Goal: Transaction & Acquisition: Purchase product/service

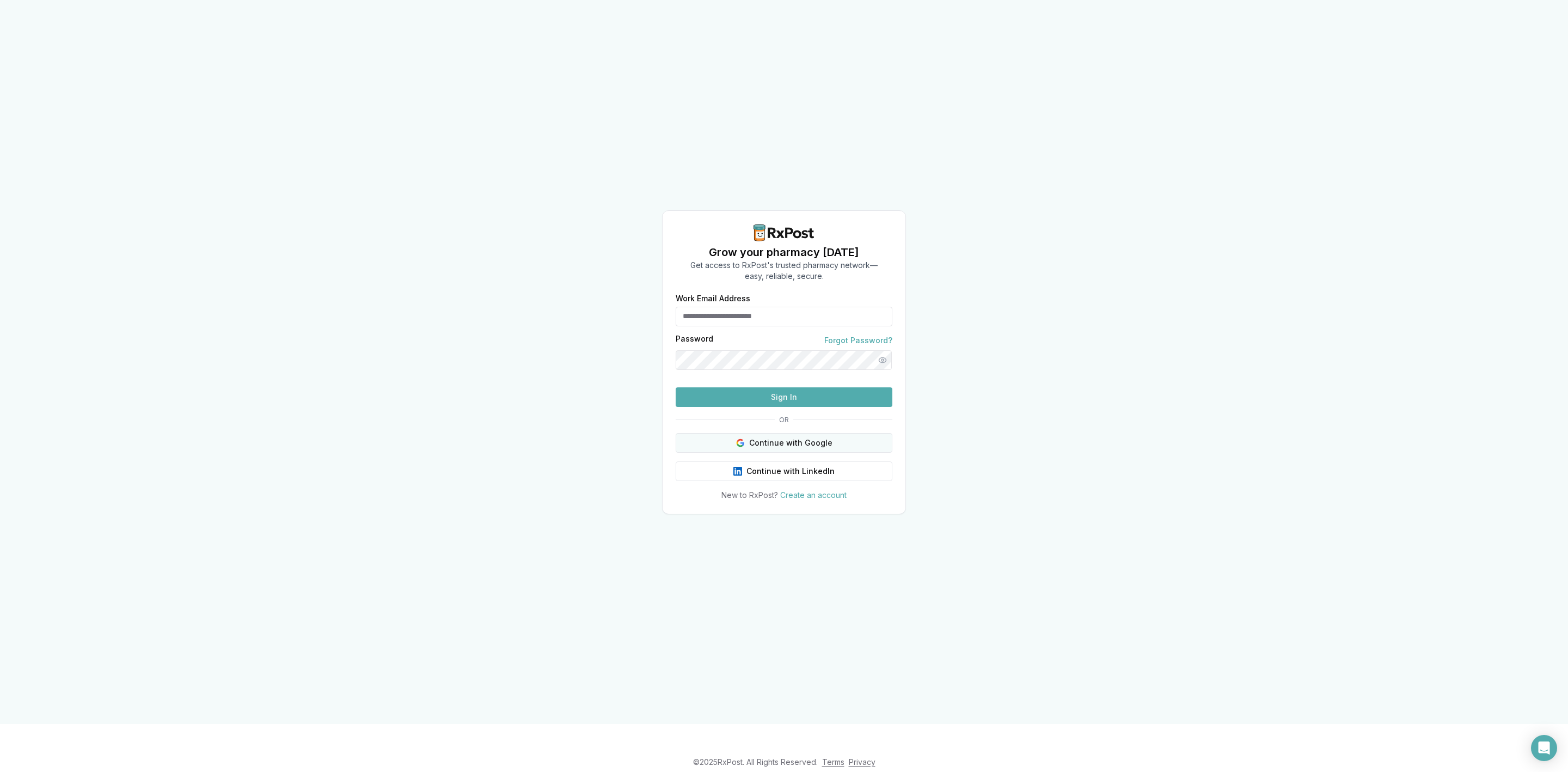
type input "**********"
click at [839, 452] on button "Continue with Google" at bounding box center [784, 442] width 216 height 19
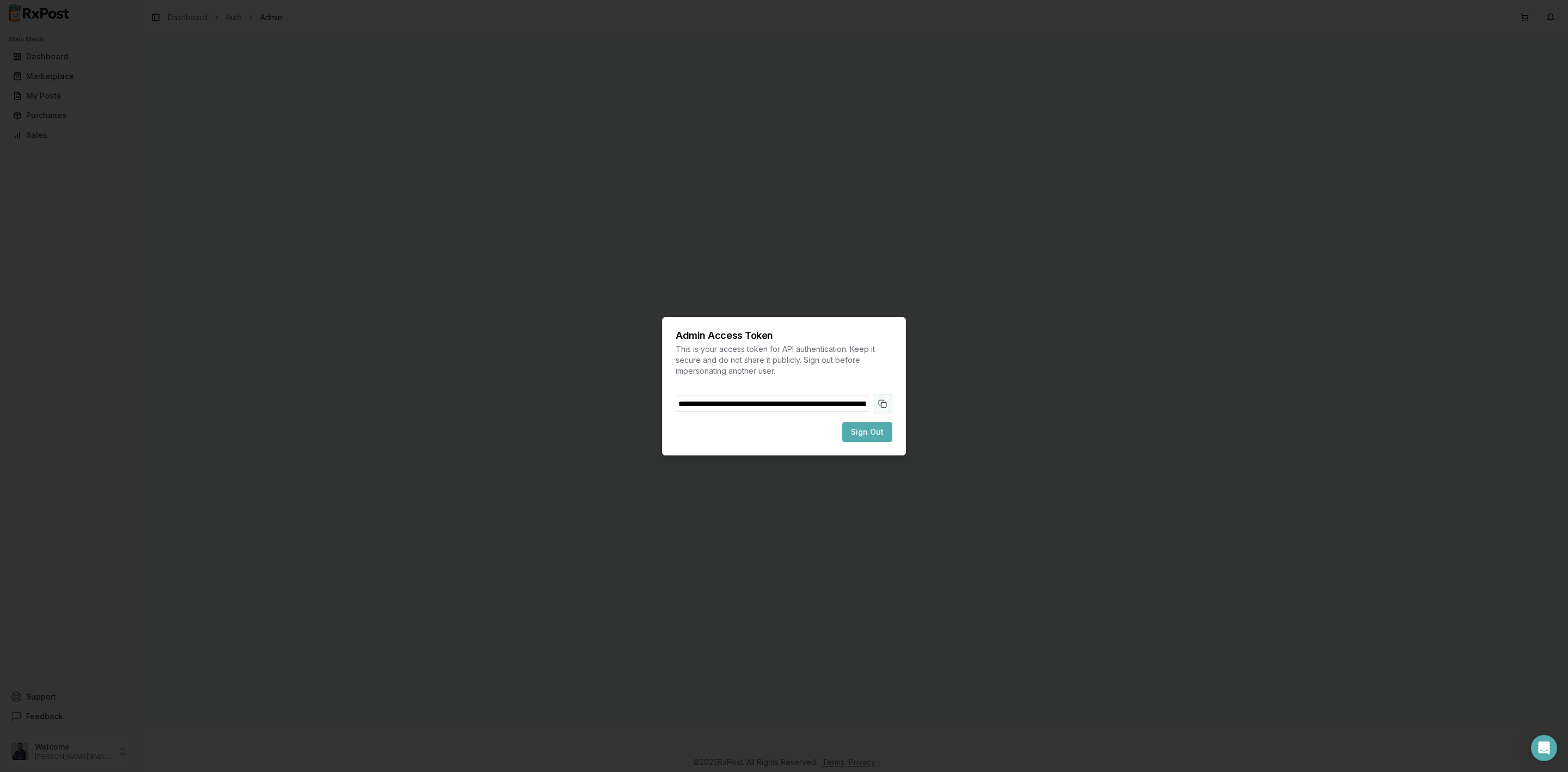
click at [886, 404] on button "Copy token to clipboard" at bounding box center [882, 403] width 19 height 19
click at [878, 439] on button "Sign Out" at bounding box center [867, 432] width 50 height 19
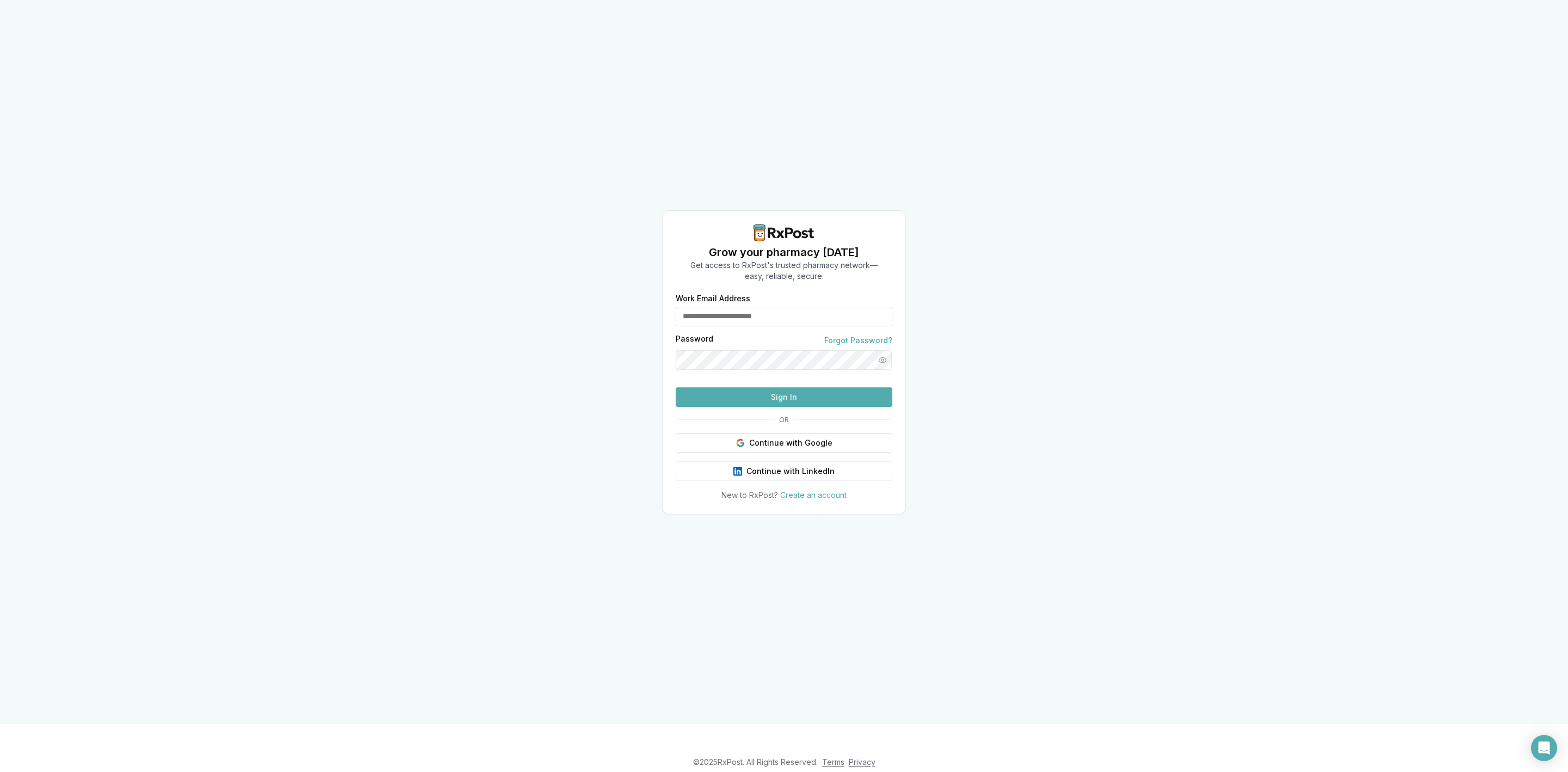
type input "**********"
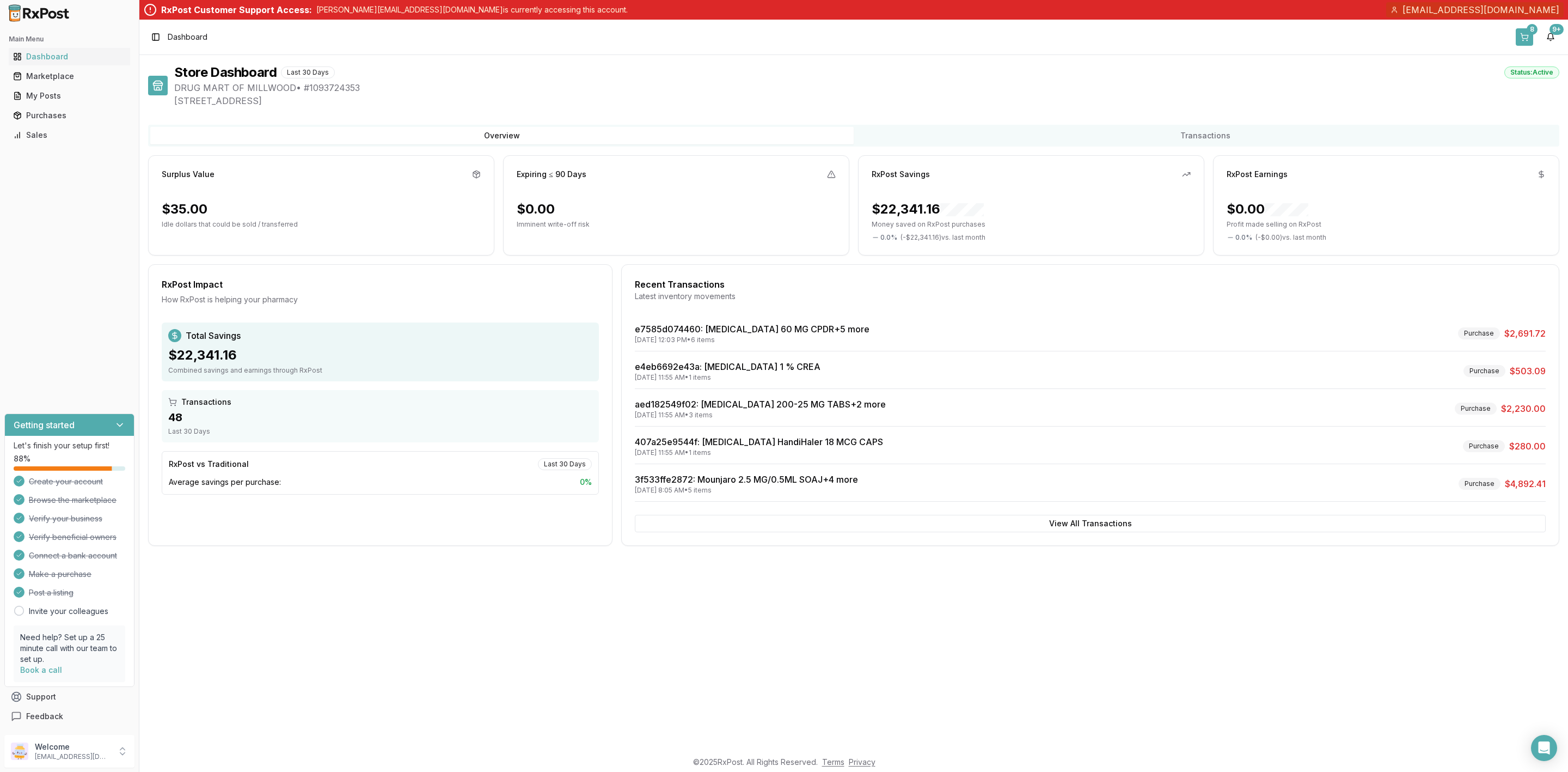
click at [1525, 35] on button "8" at bounding box center [1525, 37] width 18 height 18
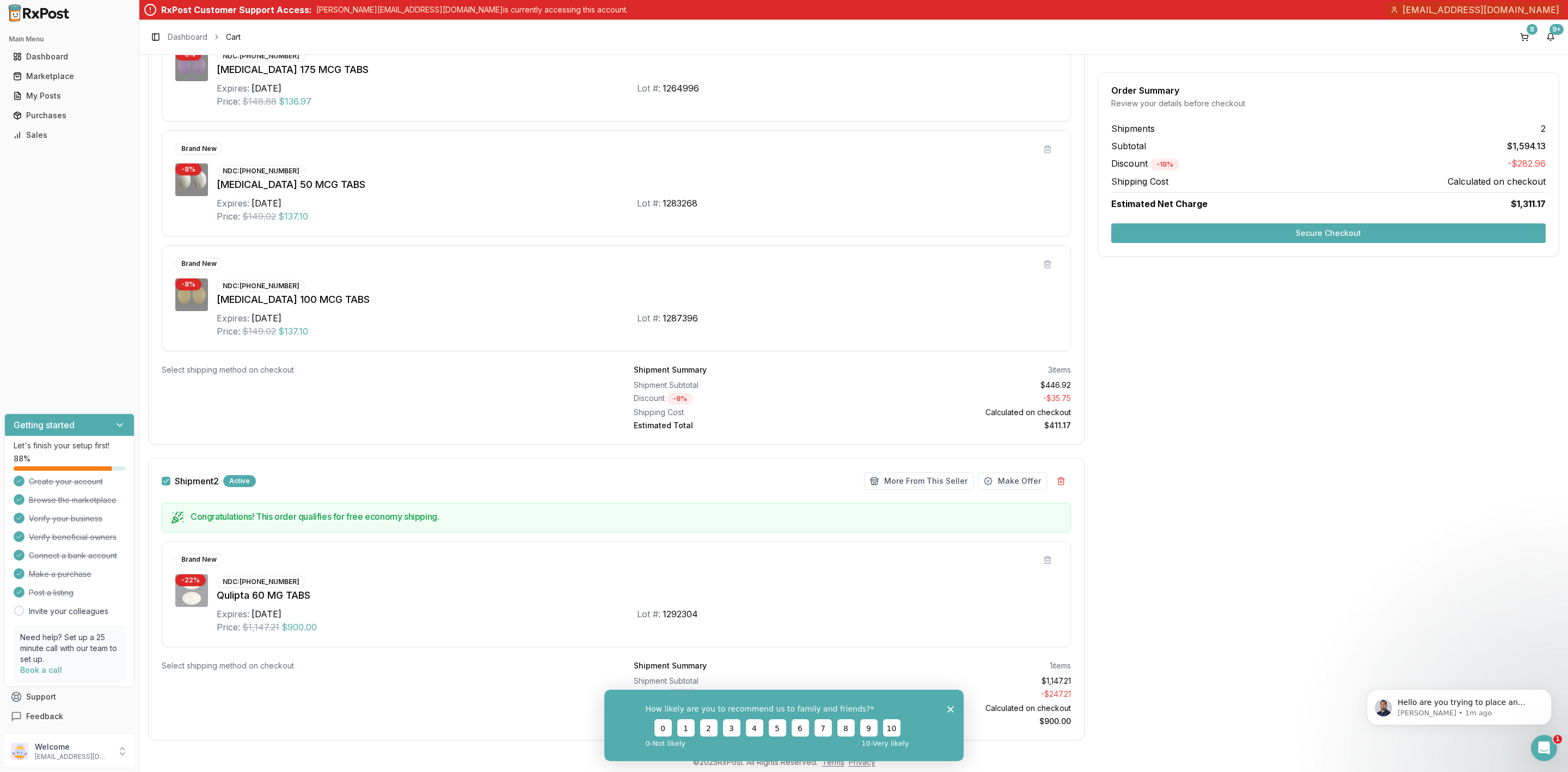
scroll to position [319, 0]
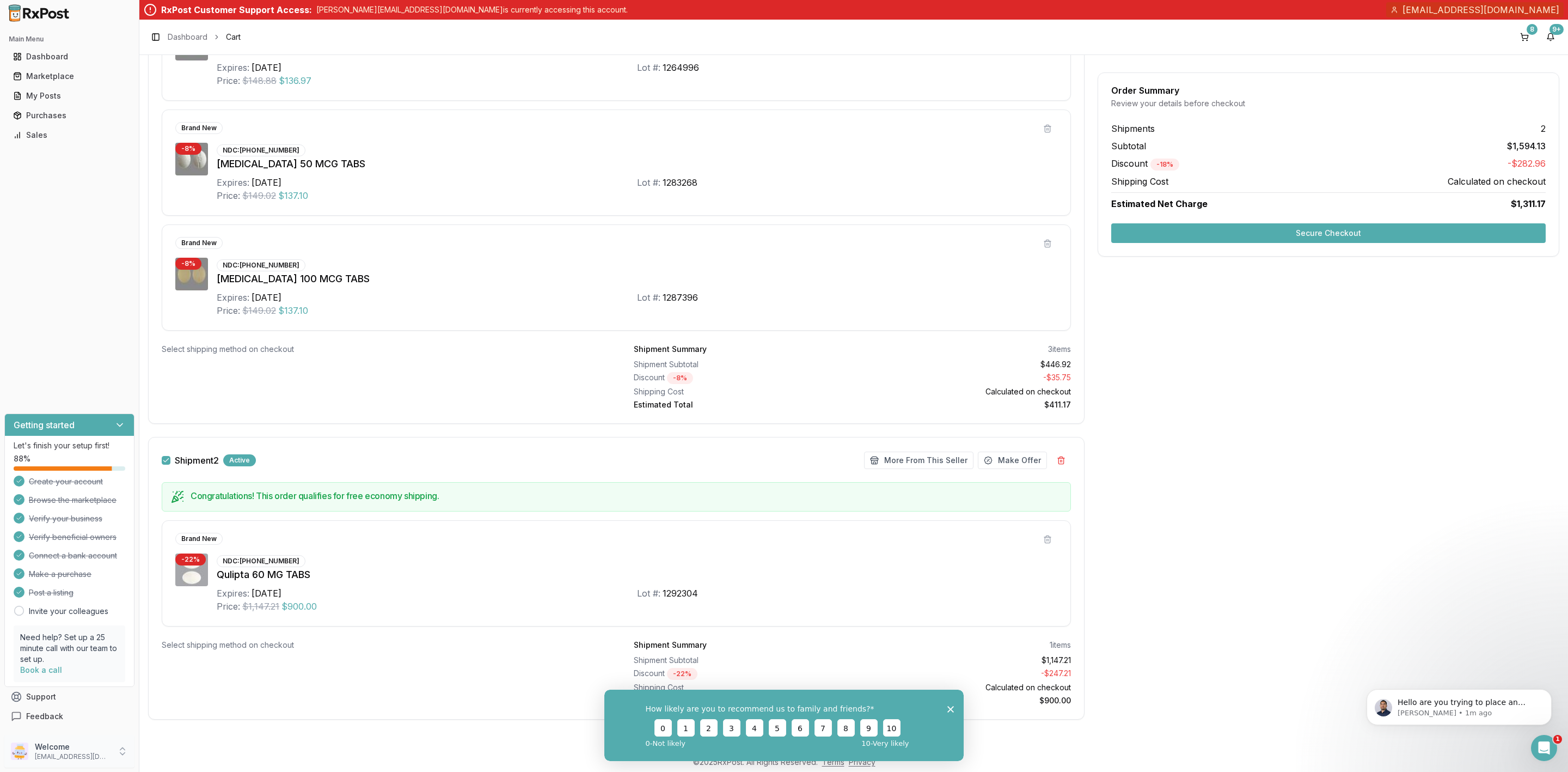
click at [79, 765] on div "Welcome rich@drugmarts.com" at bounding box center [69, 751] width 130 height 32
click at [202, 747] on button "Sign Out" at bounding box center [197, 753] width 112 height 18
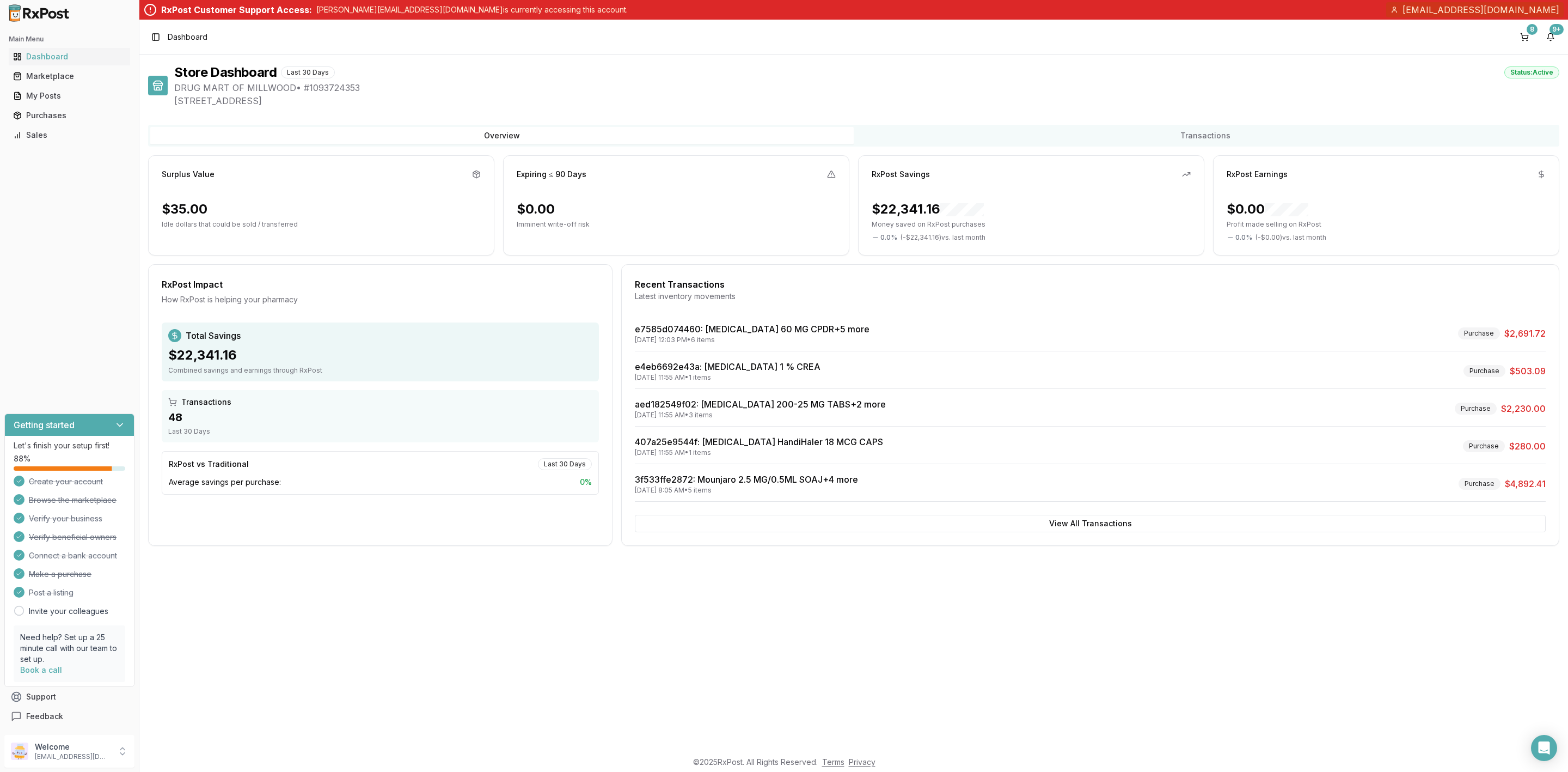
click at [1537, 36] on div "8 9+" at bounding box center [1537, 37] width 43 height 18
click at [1530, 38] on button "8" at bounding box center [1525, 37] width 18 height 18
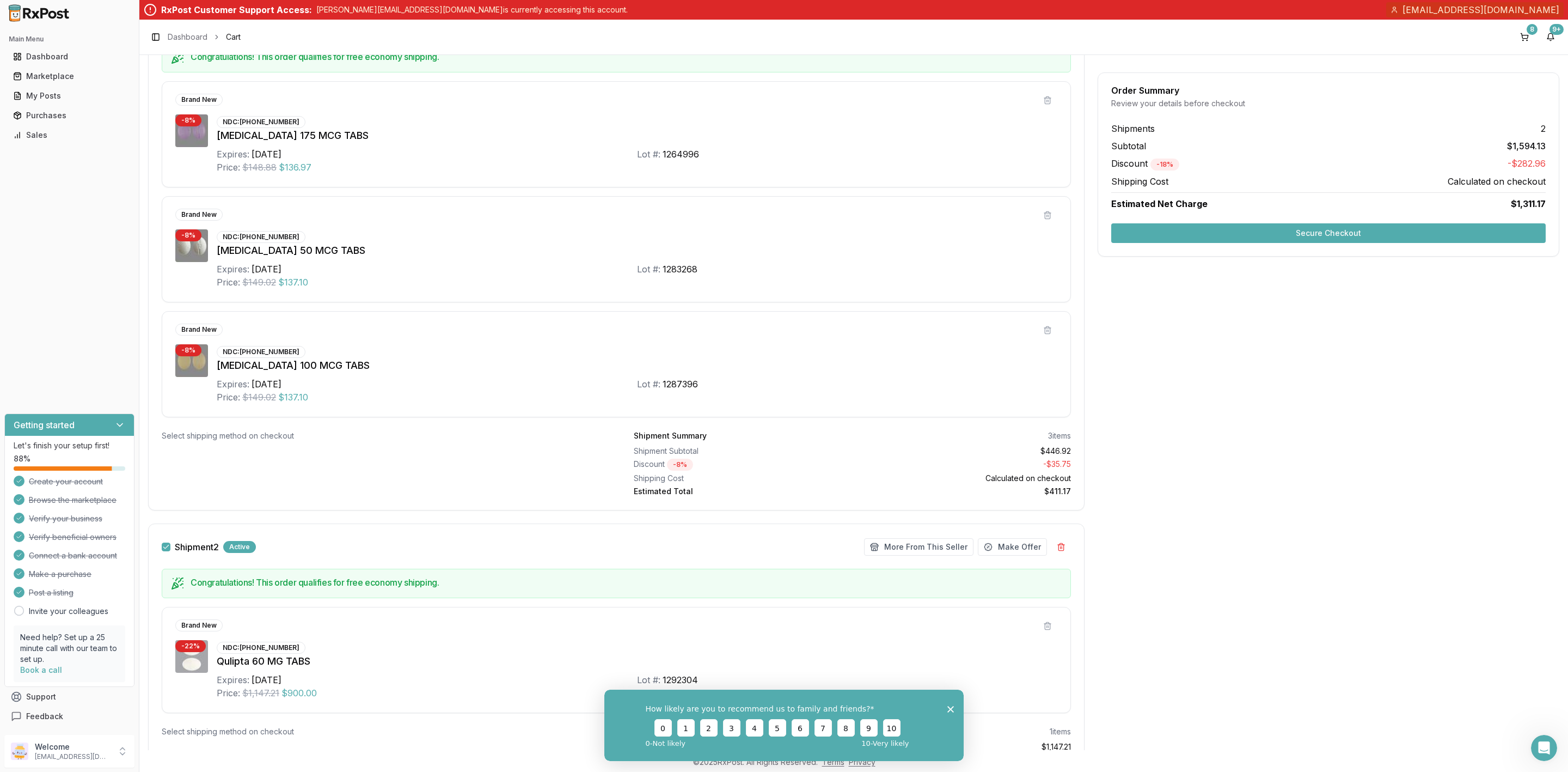
scroll to position [319, 0]
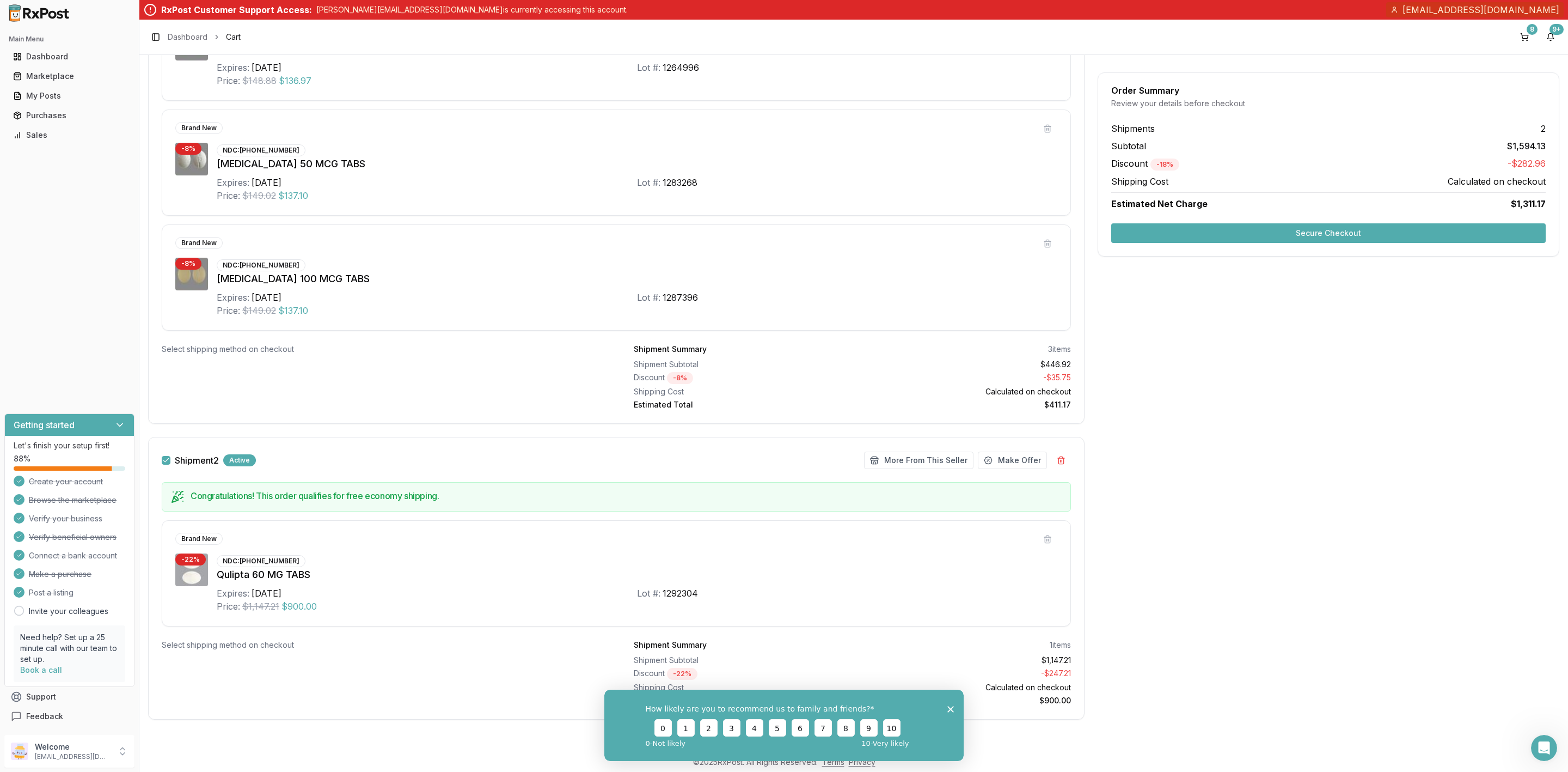
click at [1335, 236] on button "Secure Checkout" at bounding box center [1329, 233] width 435 height 19
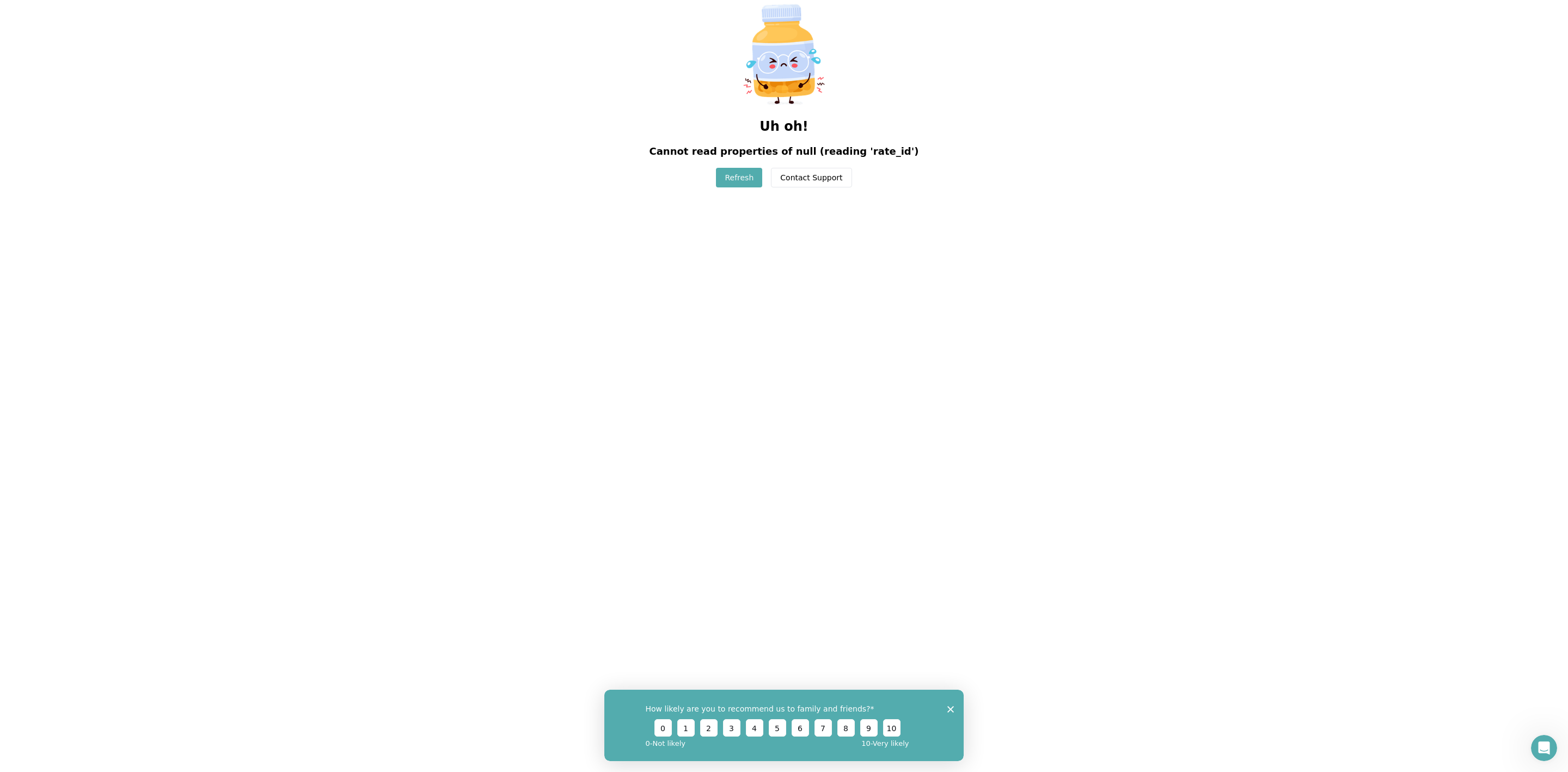
click at [743, 175] on button "Refresh" at bounding box center [740, 177] width 46 height 19
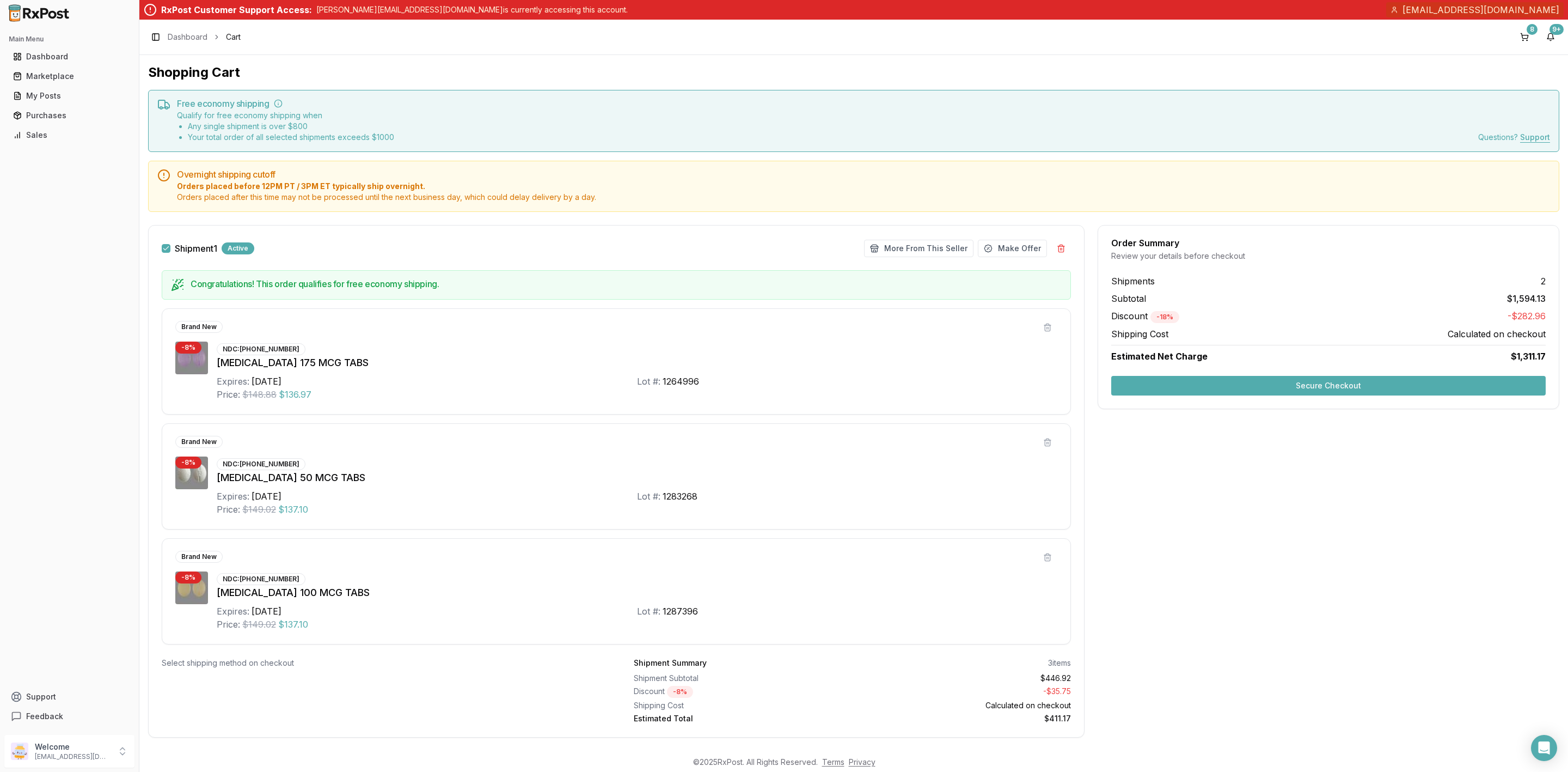
click at [77, 754] on p "rich@drugmarts.com" at bounding box center [73, 755] width 76 height 8
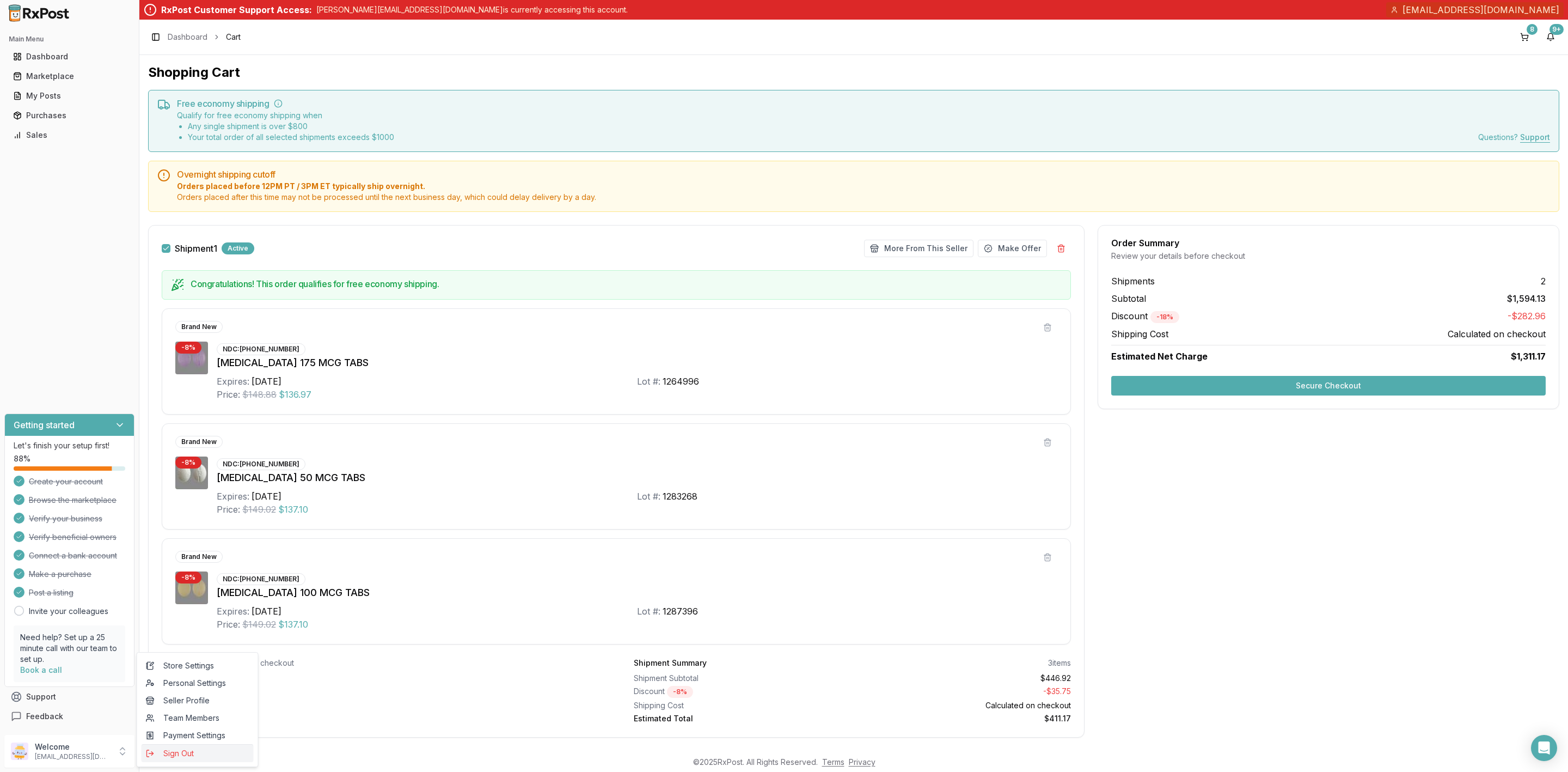
click at [164, 754] on span "Sign Out" at bounding box center [198, 754] width 104 height 11
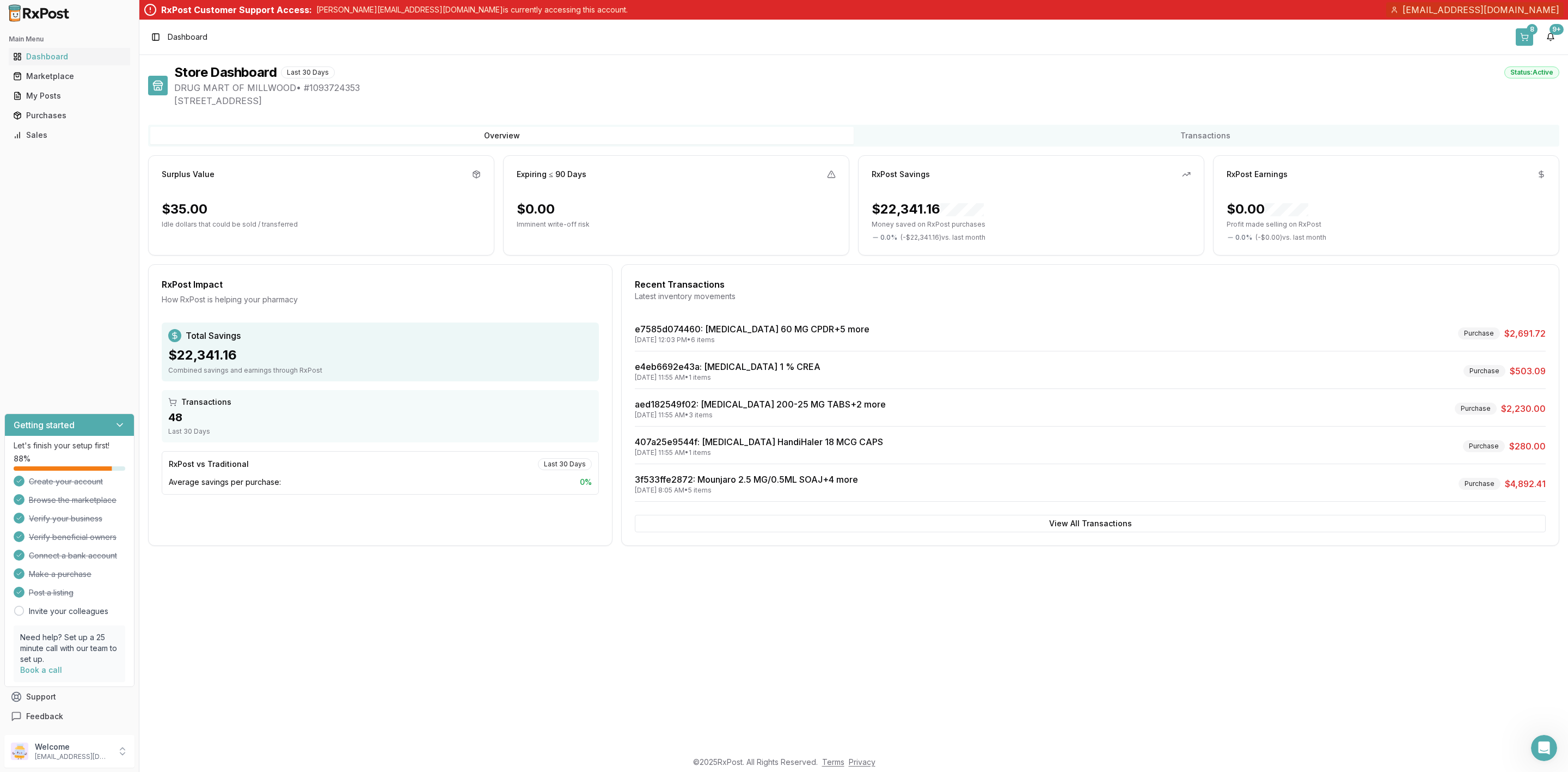
click at [1528, 34] on button "8" at bounding box center [1525, 37] width 18 height 18
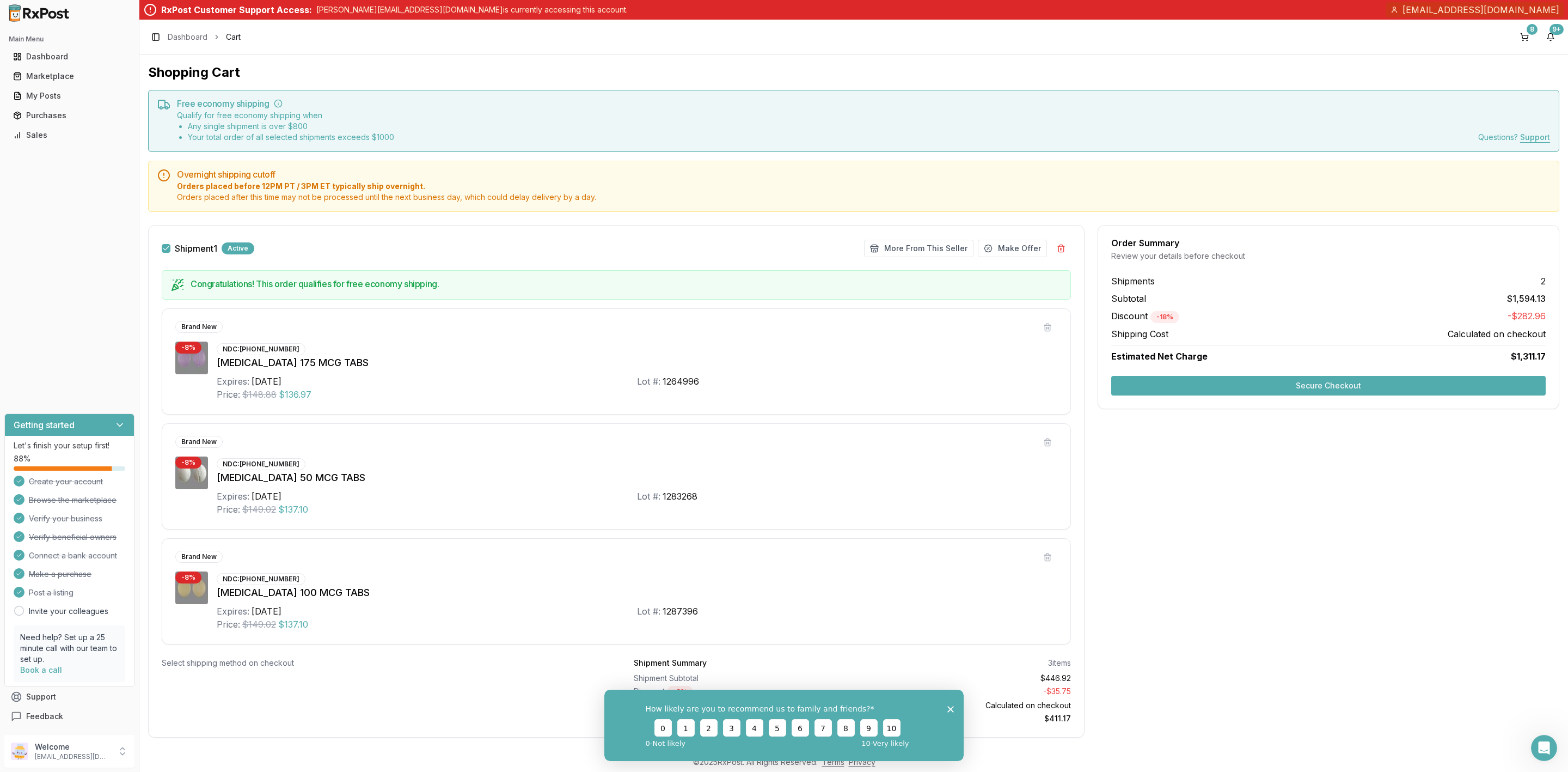
click at [1301, 385] on button "Secure Checkout" at bounding box center [1329, 385] width 435 height 19
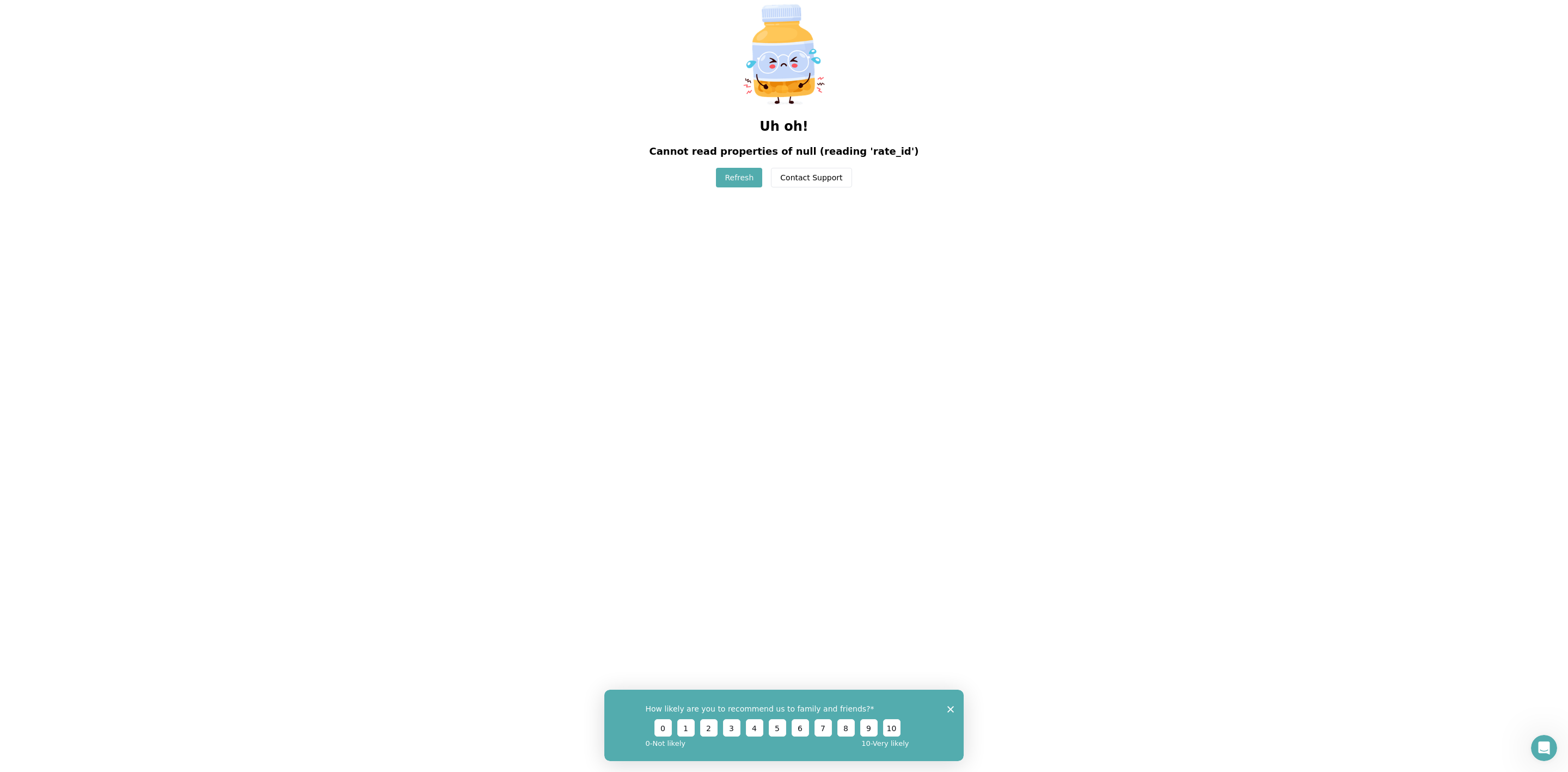
click at [1037, 188] on html "Uh oh! Cannot read properties of null (reading 'rate_id') Refresh Contact Suppo…" at bounding box center [784, 93] width 1568 height 188
click at [744, 177] on button "Refresh" at bounding box center [740, 177] width 46 height 19
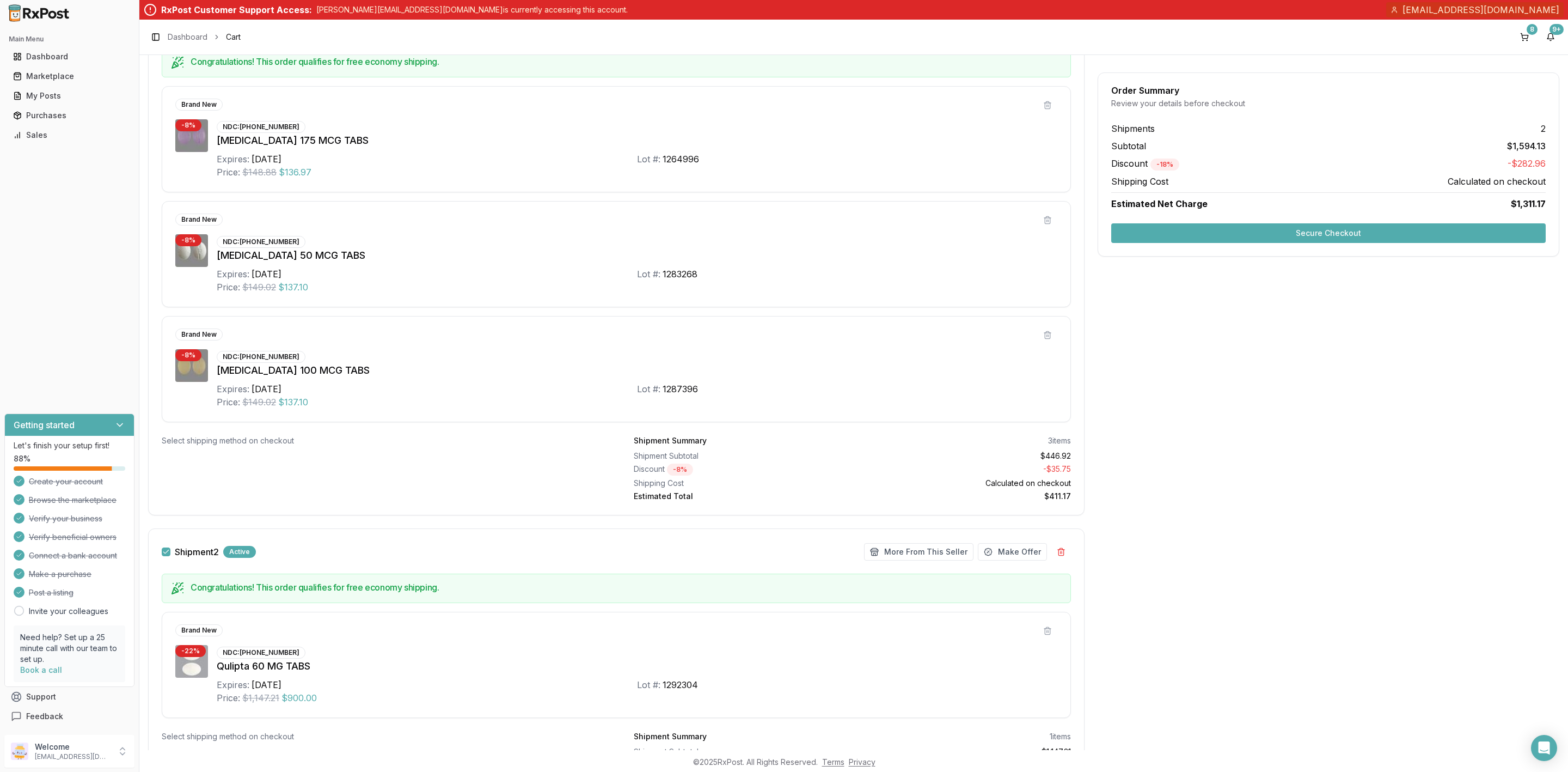
scroll to position [319, 0]
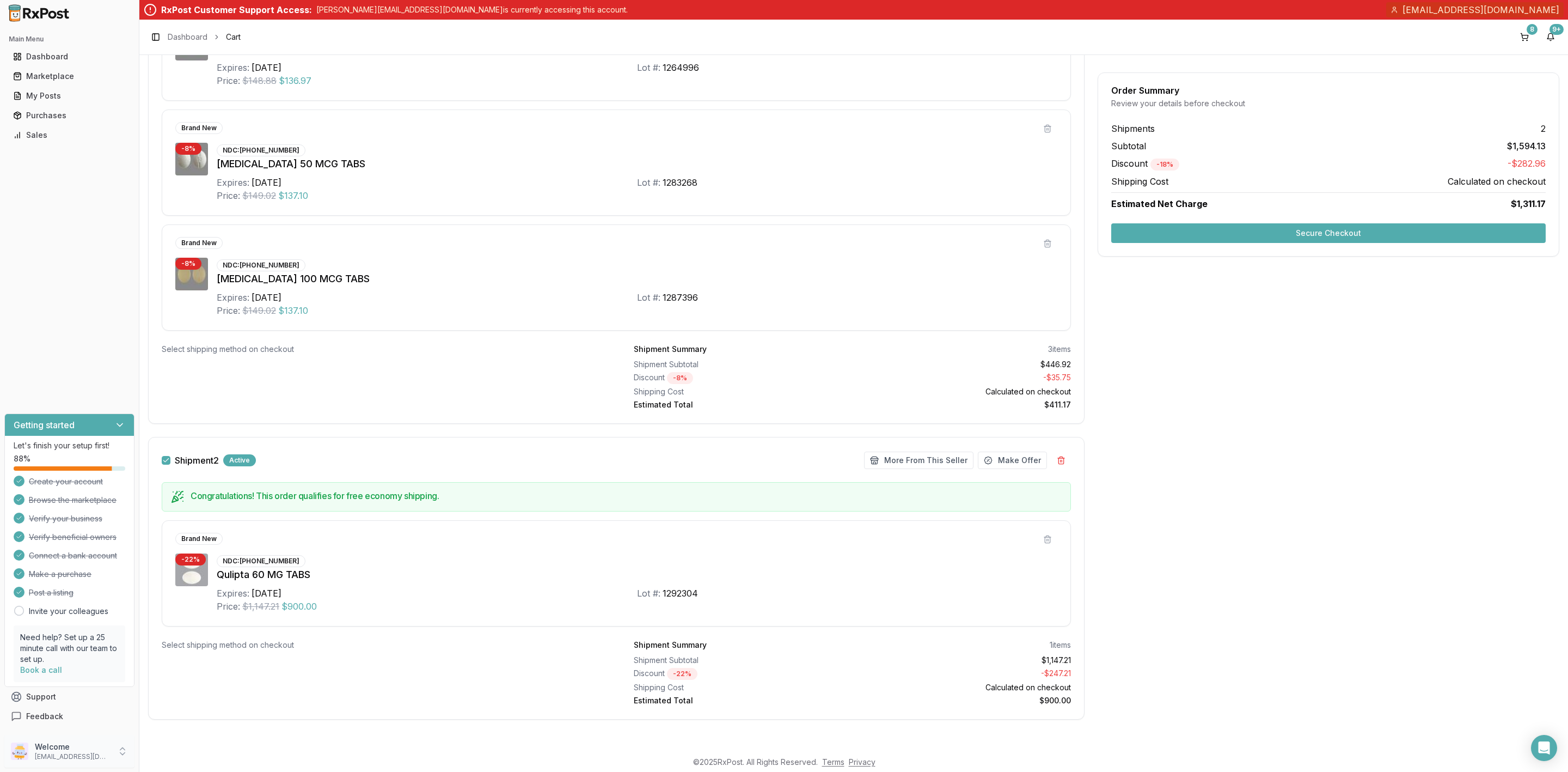
click at [47, 754] on p "[EMAIL_ADDRESS][DOMAIN_NAME]" at bounding box center [73, 755] width 76 height 8
click at [178, 758] on span "Sign Out" at bounding box center [198, 754] width 104 height 11
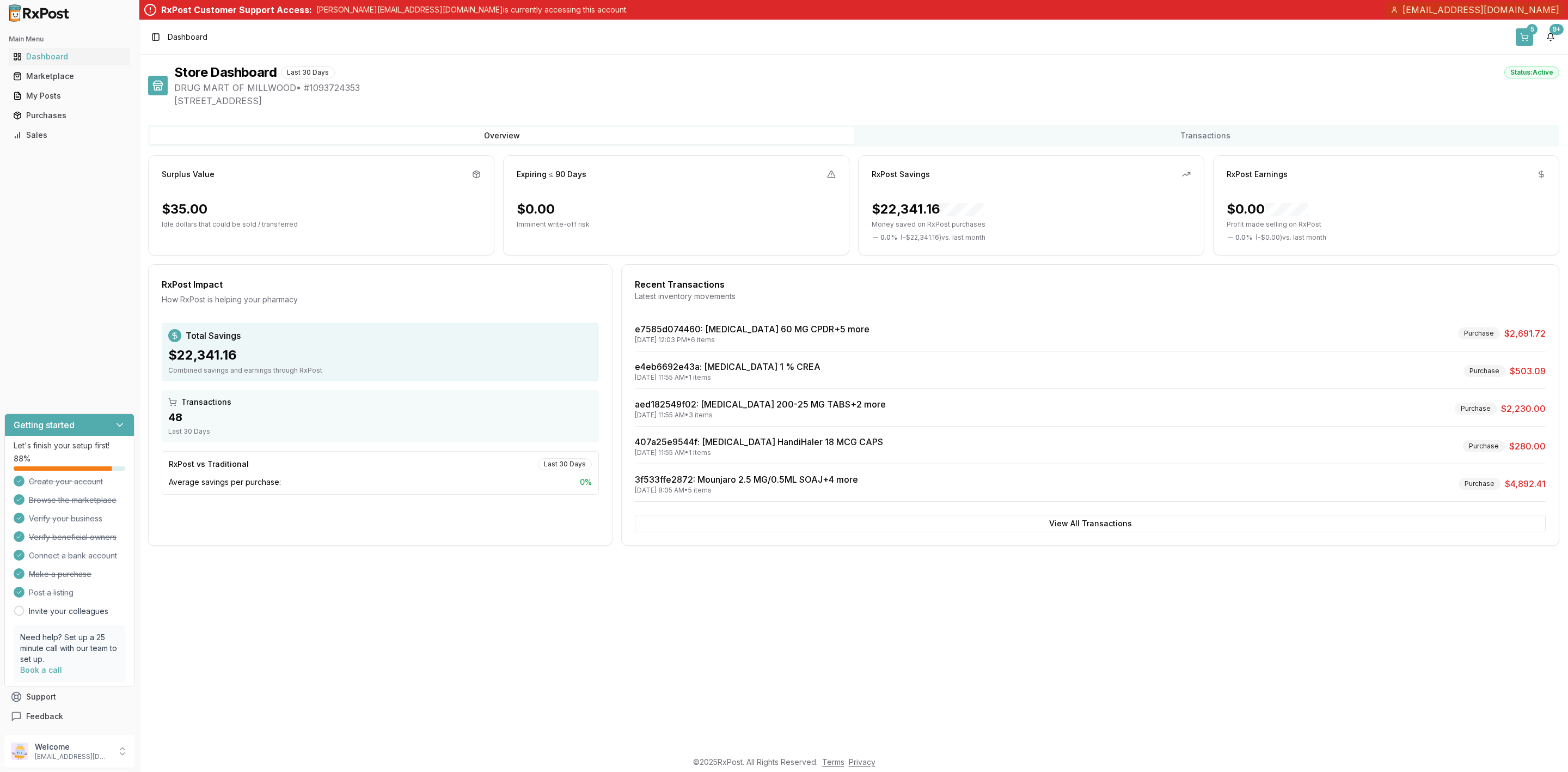
click at [1516, 40] on button "5" at bounding box center [1525, 37] width 18 height 18
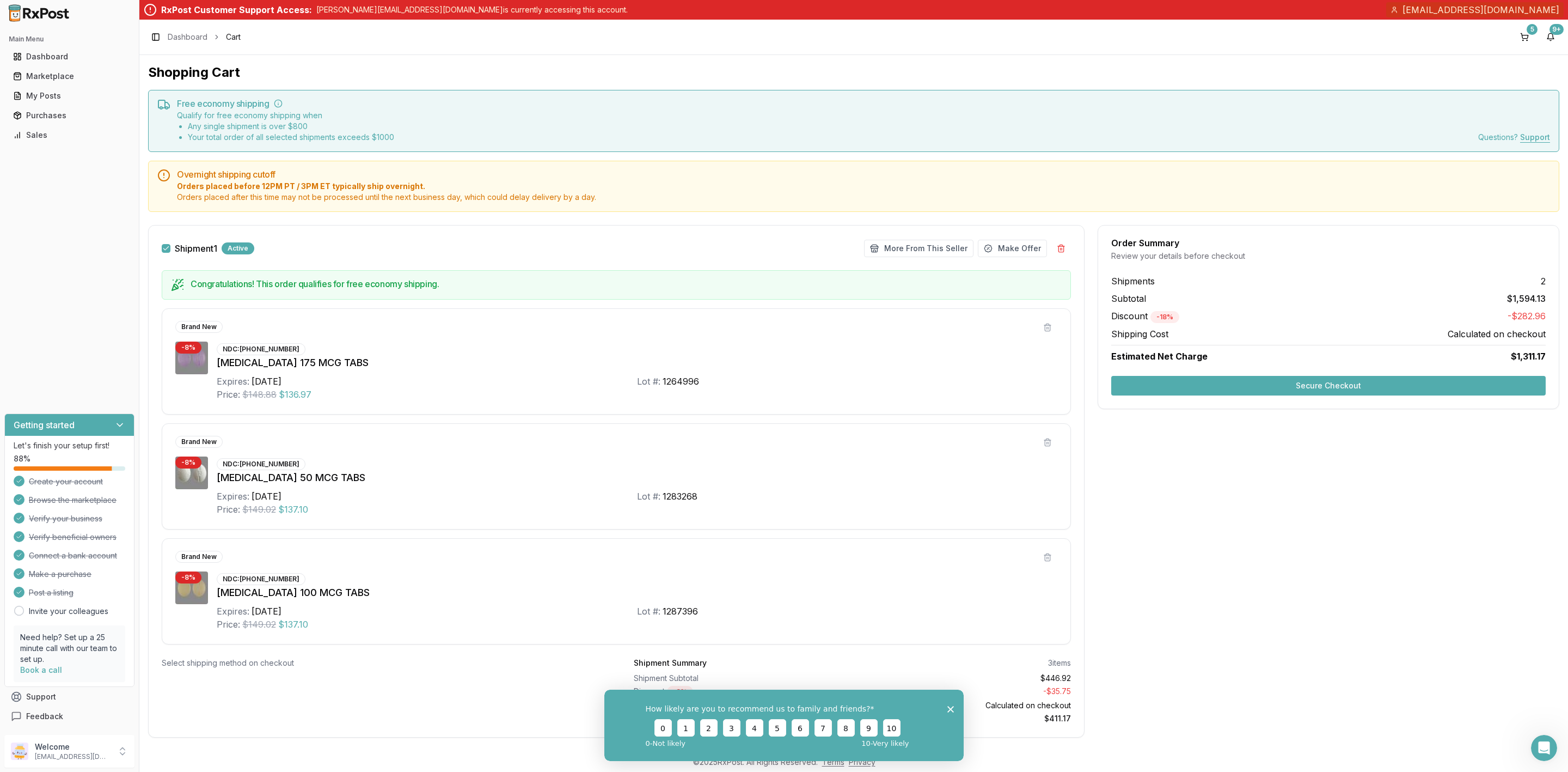
click at [1361, 378] on button "Secure Checkout" at bounding box center [1329, 385] width 435 height 19
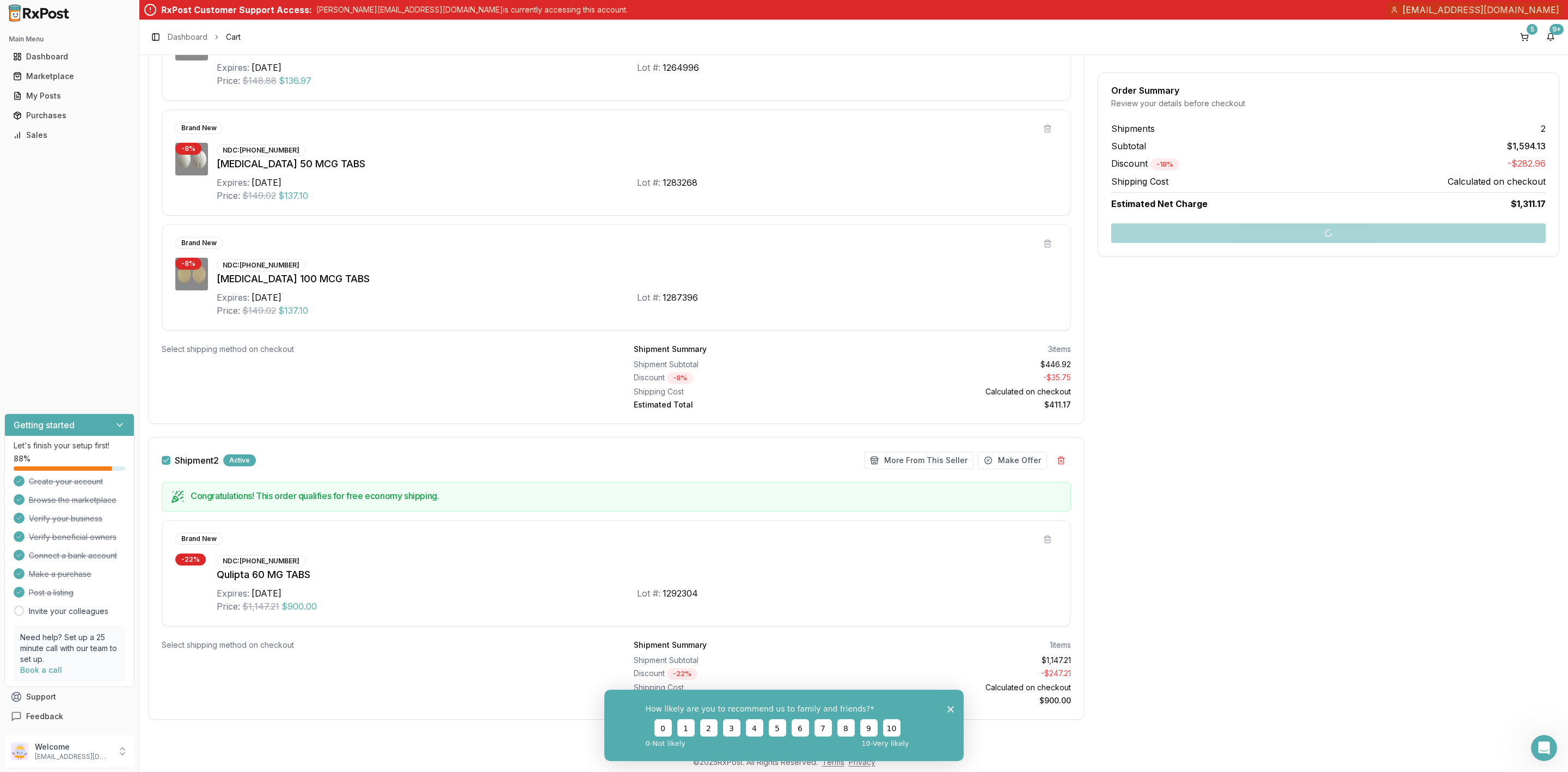
scroll to position [319, 0]
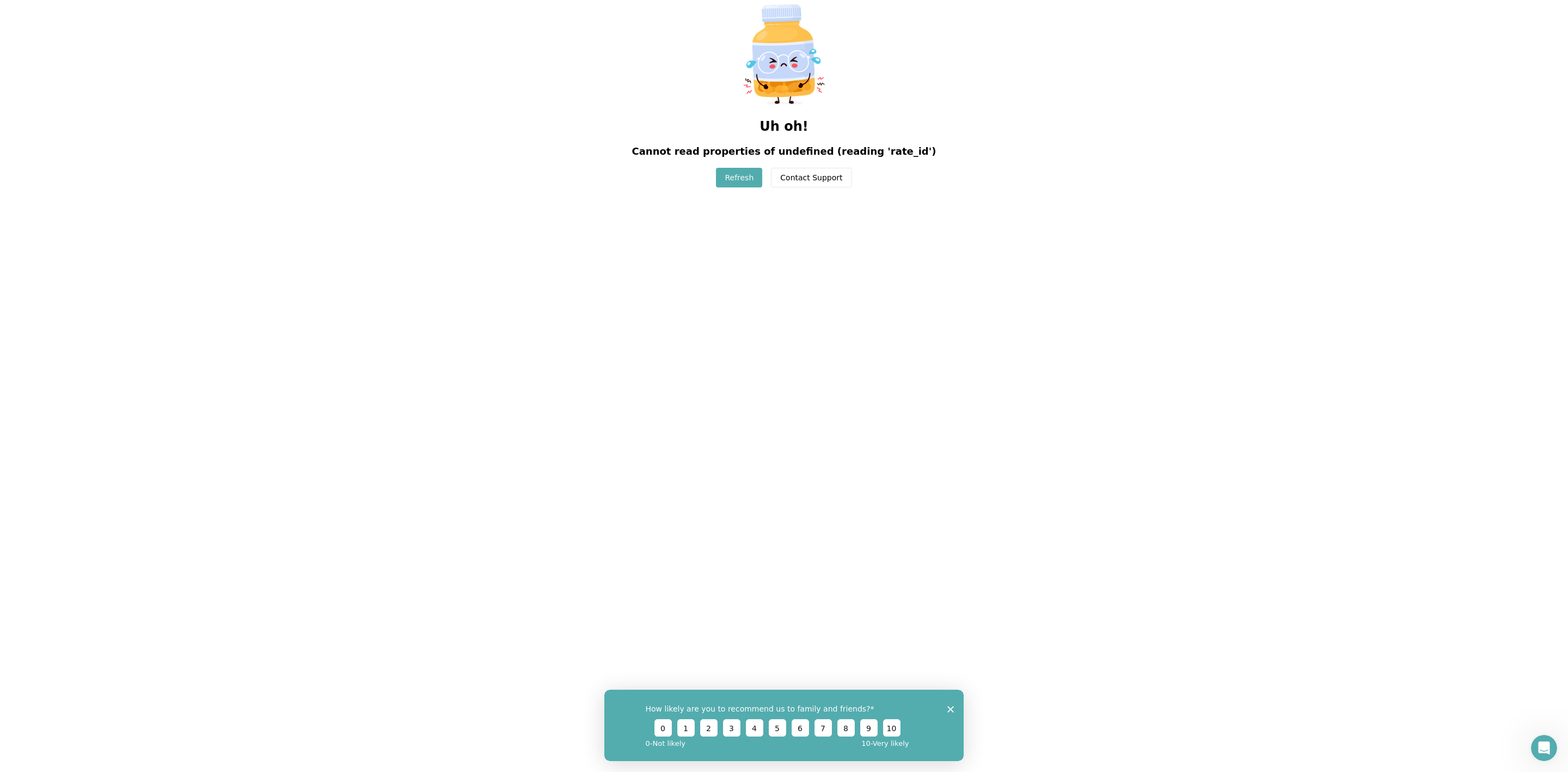
click at [738, 173] on button "Refresh" at bounding box center [740, 177] width 46 height 19
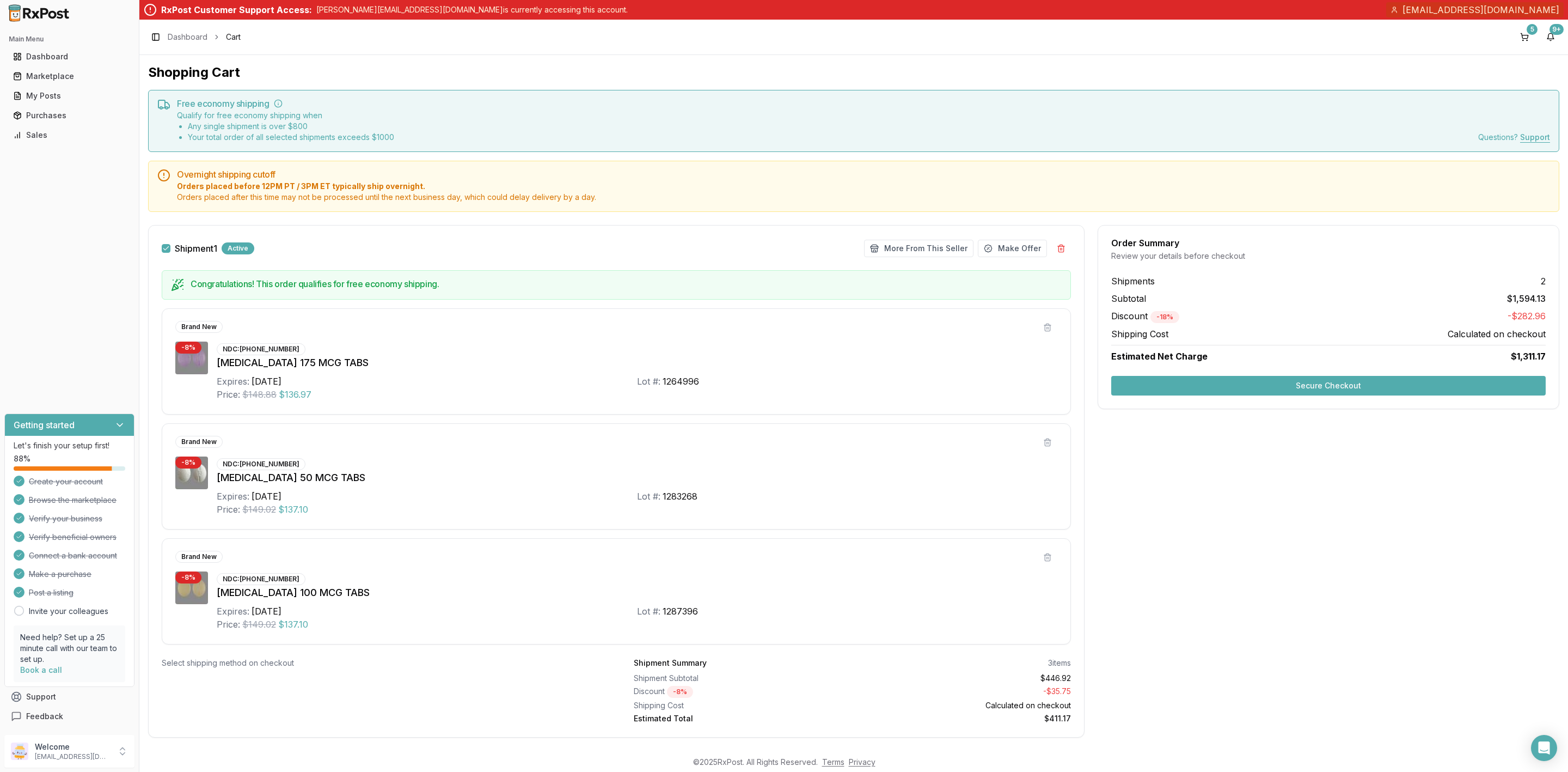
click at [1401, 615] on div "Order Summary Review your details before checkout Shipments 2 Subtotal $1,594.1…" at bounding box center [1328, 635] width 461 height 821
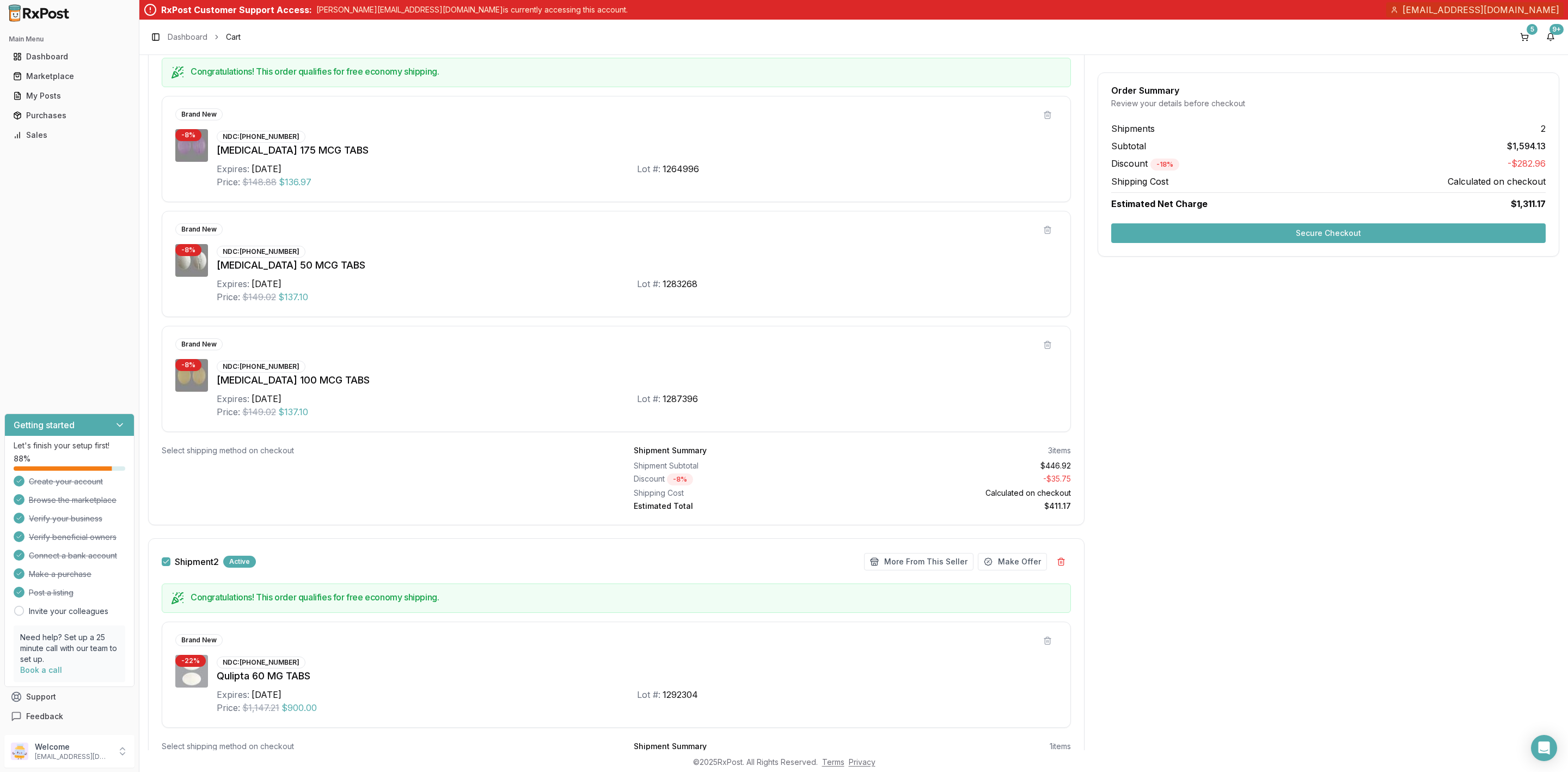
scroll to position [319, 0]
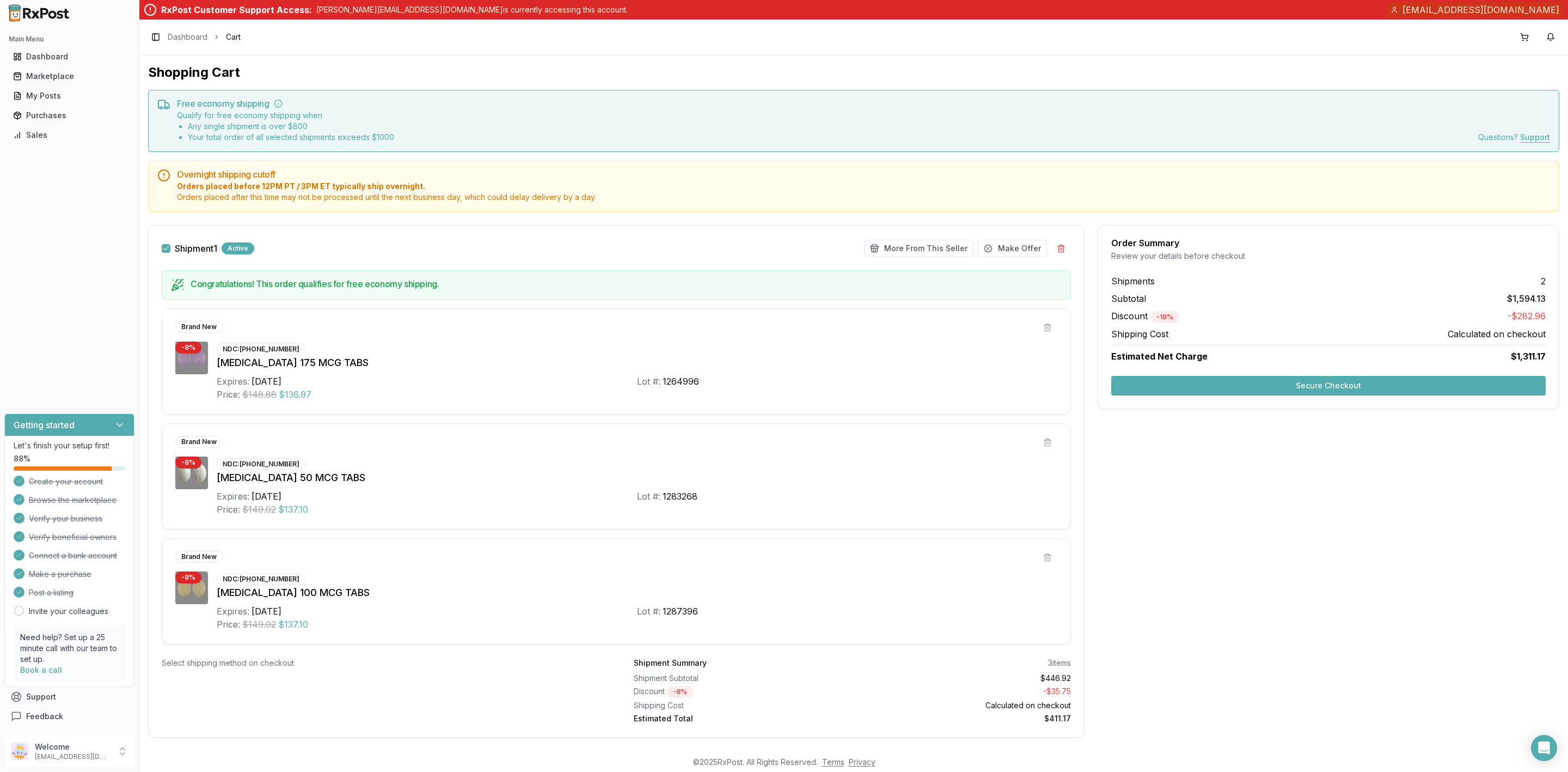
drag, startPoint x: 0, startPoint y: 0, endPoint x: 1276, endPoint y: 381, distance: 1331.7
click at [1276, 381] on button "Secure Checkout" at bounding box center [1329, 385] width 435 height 19
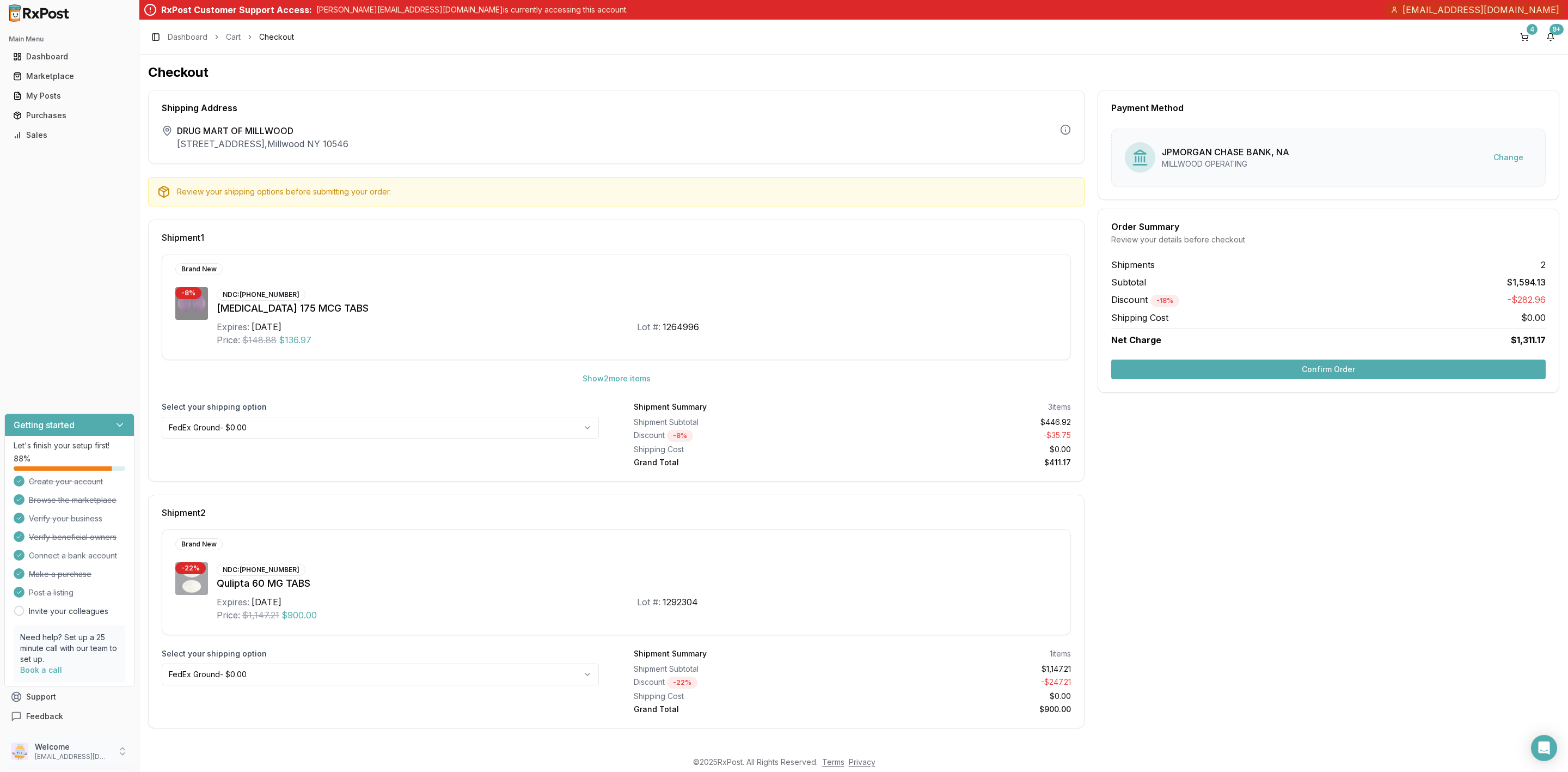
click at [61, 750] on p "Welcome" at bounding box center [73, 747] width 76 height 11
click at [181, 754] on span "Sign Out" at bounding box center [198, 754] width 104 height 11
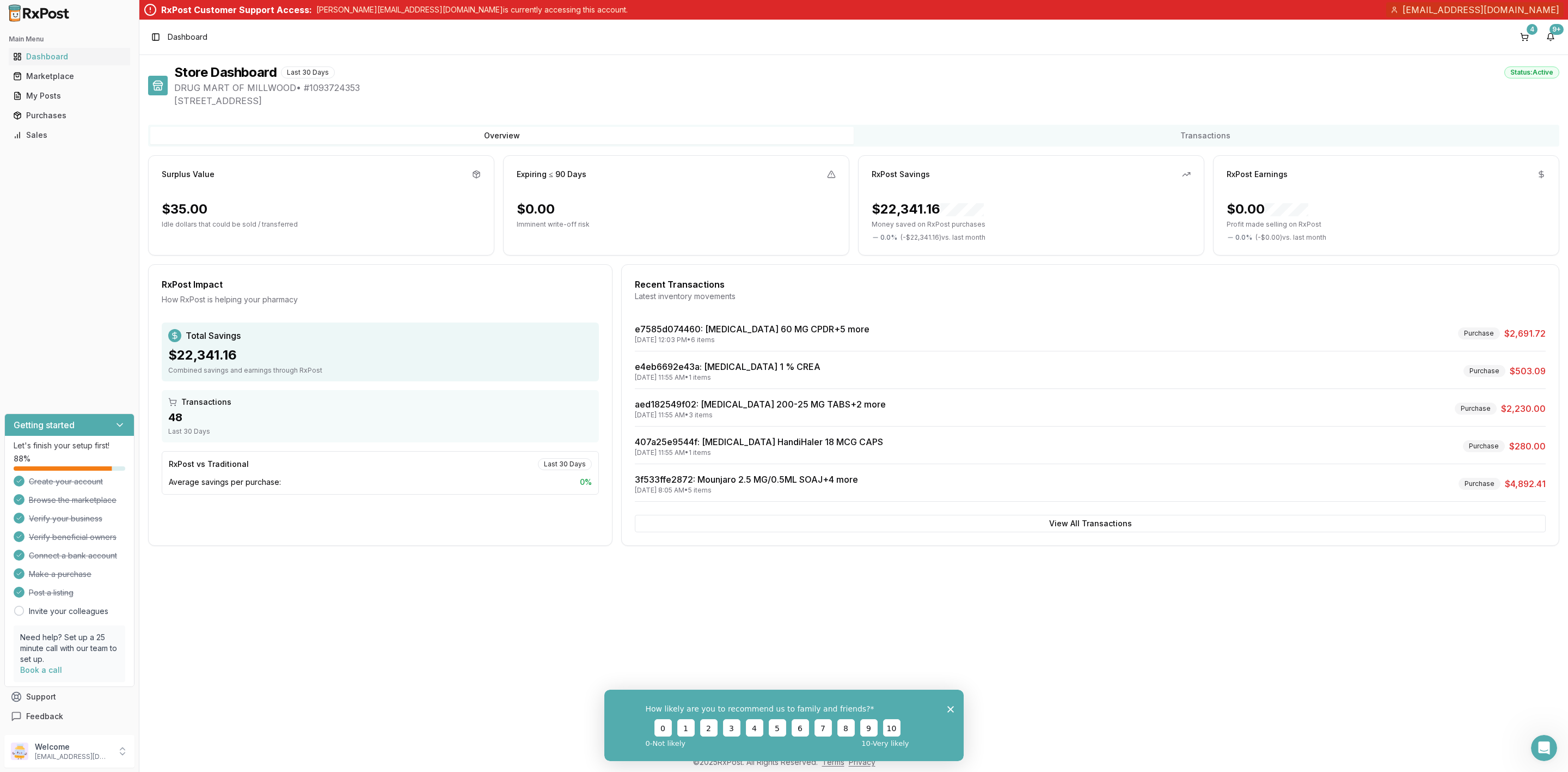
click at [956, 709] on div "How likely are you to recommend us to family and friends? 0 1 2 3 4 5 6 7 8 9 1…" at bounding box center [784, 724] width 360 height 71
click at [949, 709] on polygon "Close survey" at bounding box center [950, 708] width 6 height 6
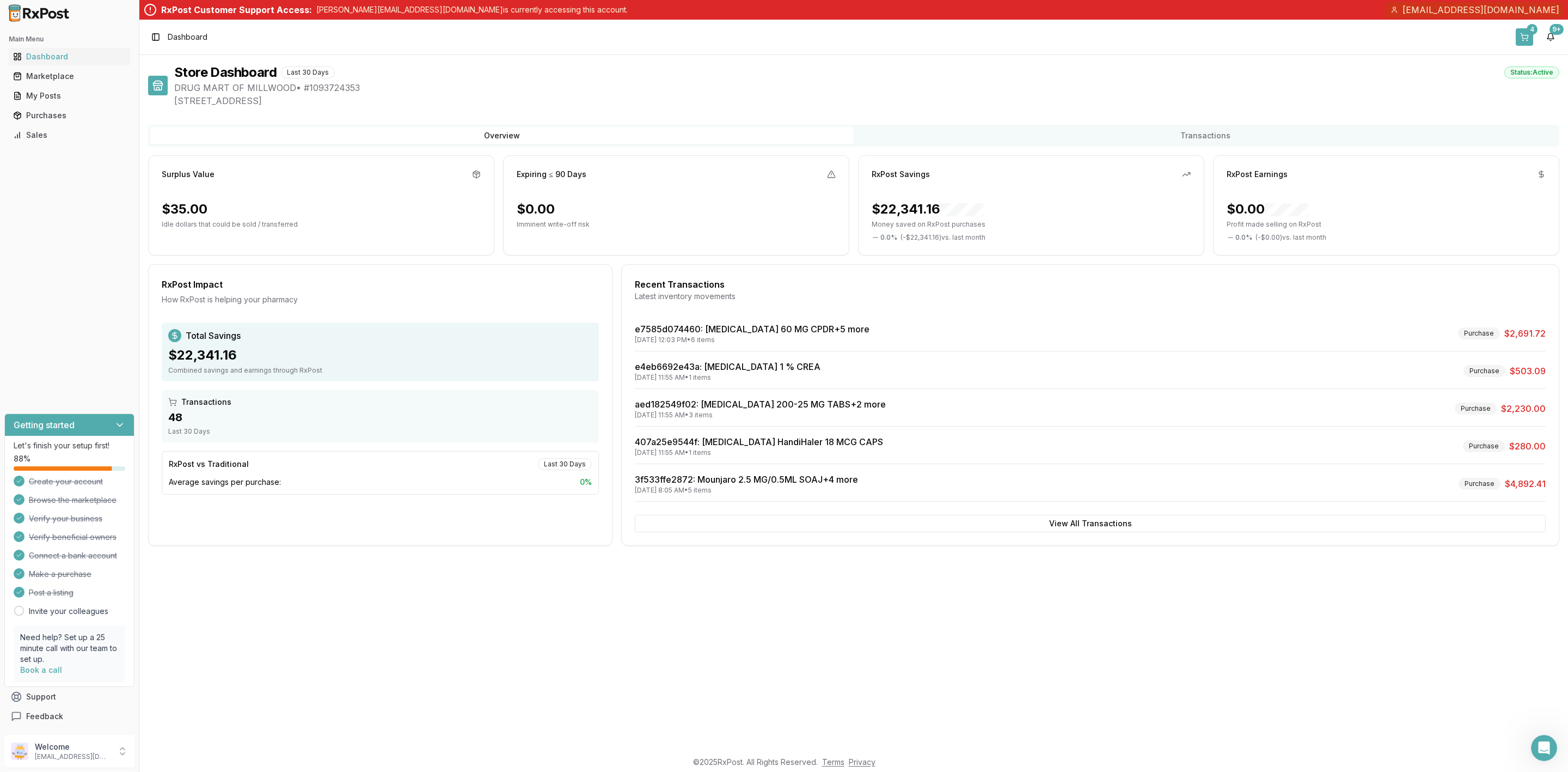
click at [1516, 36] on button "4" at bounding box center [1525, 37] width 18 height 18
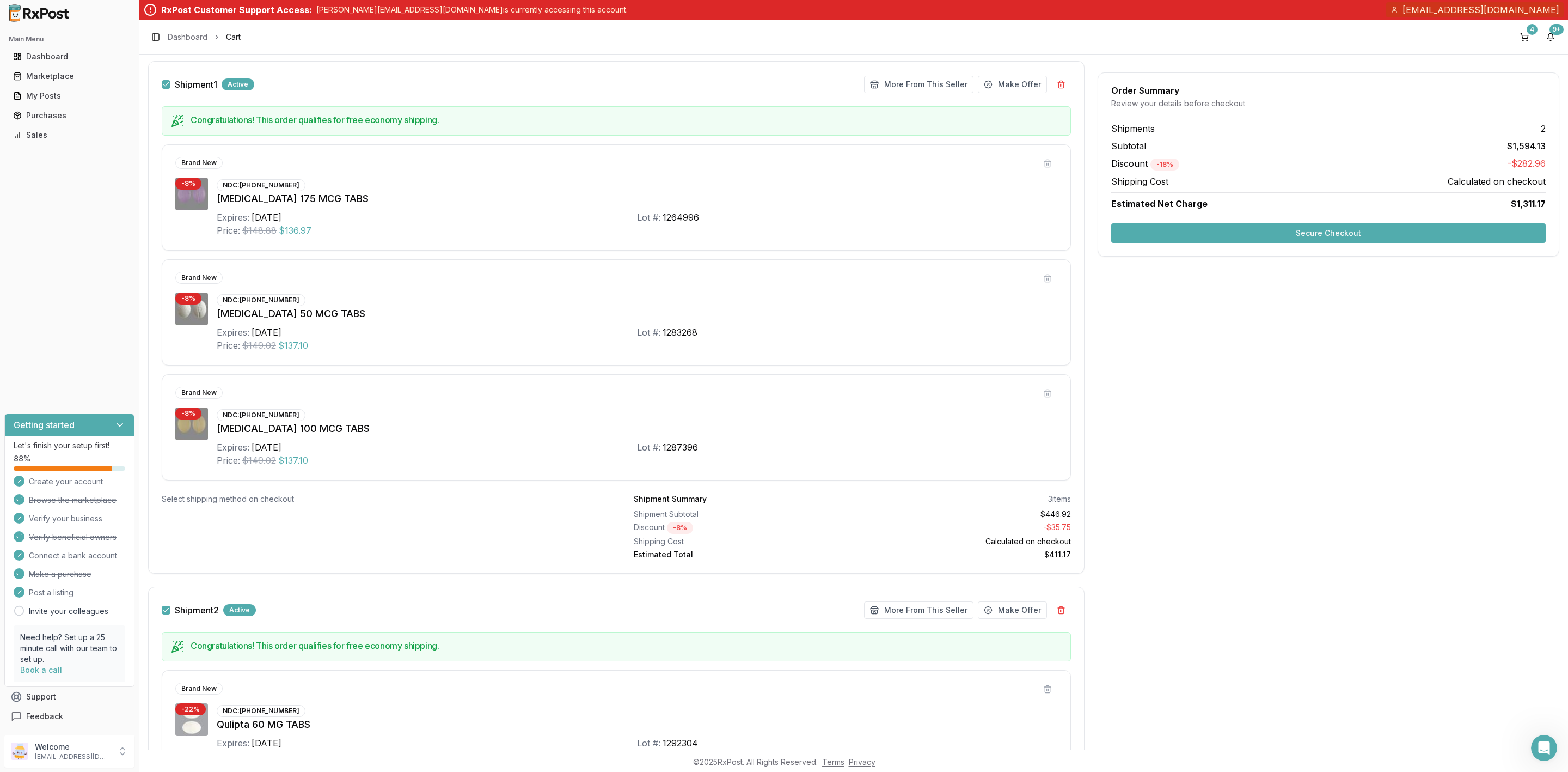
scroll to position [157, 0]
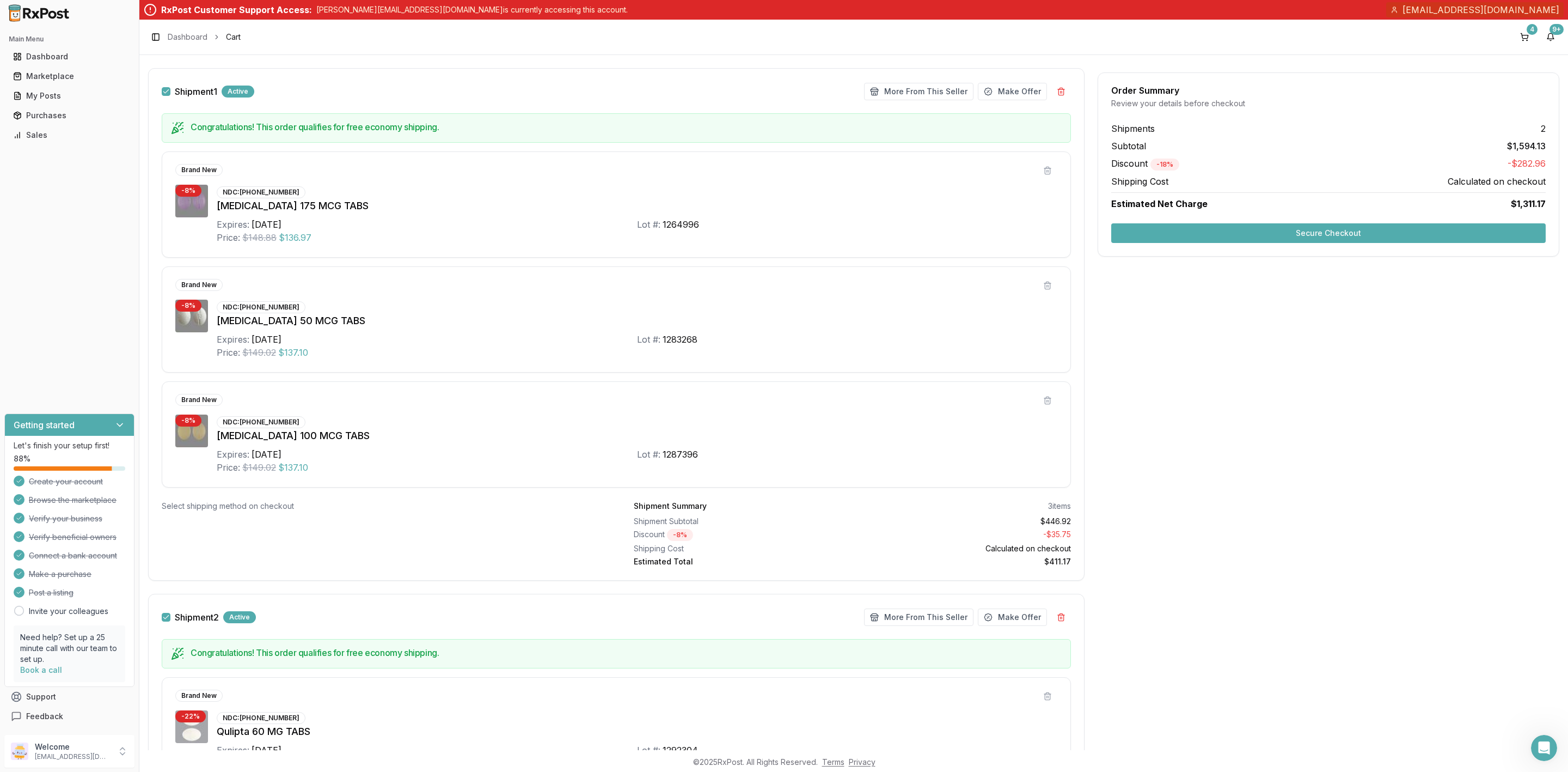
click at [1372, 235] on button "Secure Checkout" at bounding box center [1329, 233] width 435 height 19
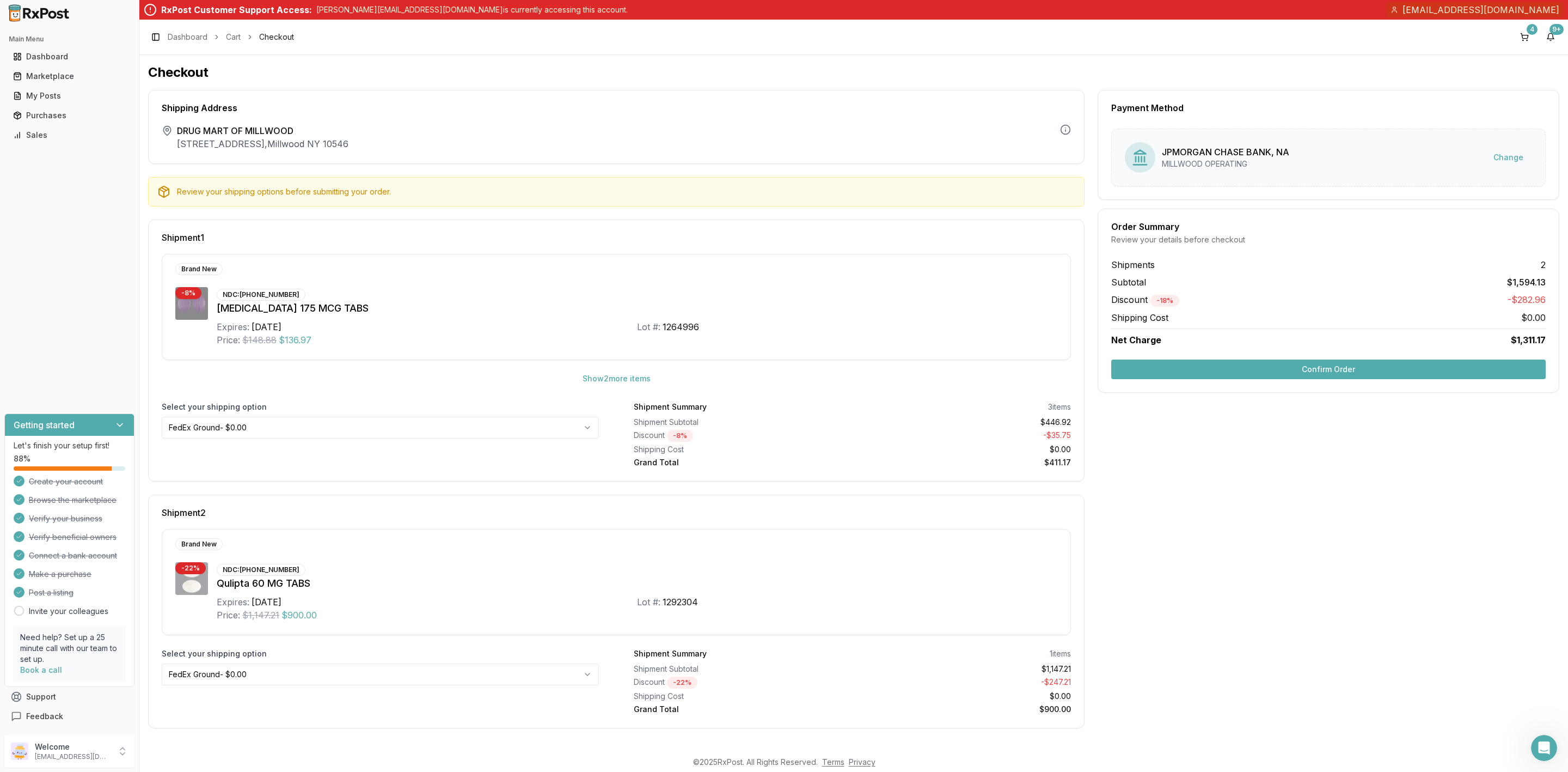
click at [1285, 379] on button "Confirm Order" at bounding box center [1329, 369] width 435 height 19
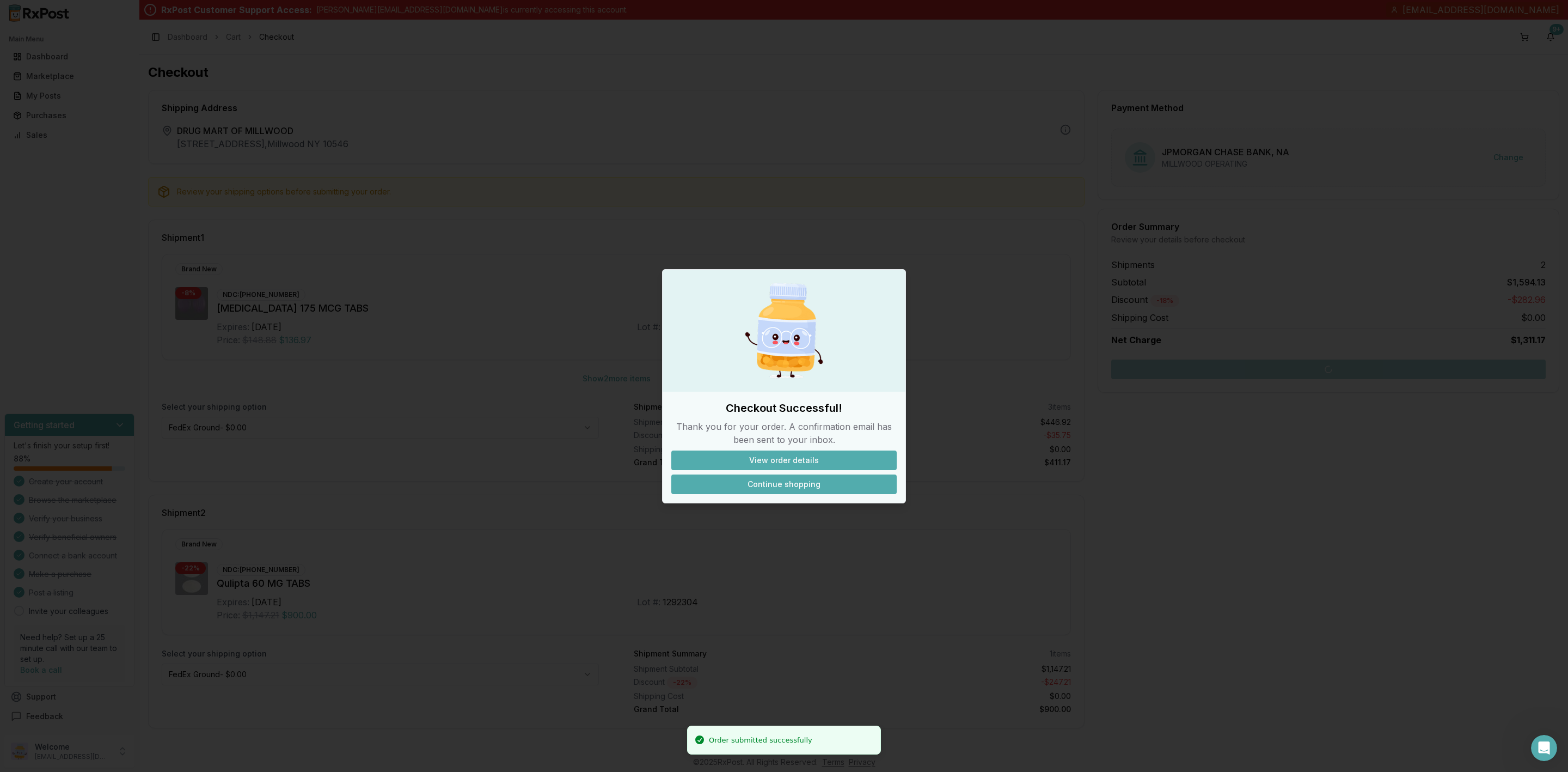
click at [805, 488] on button "Continue shopping" at bounding box center [784, 484] width 226 height 19
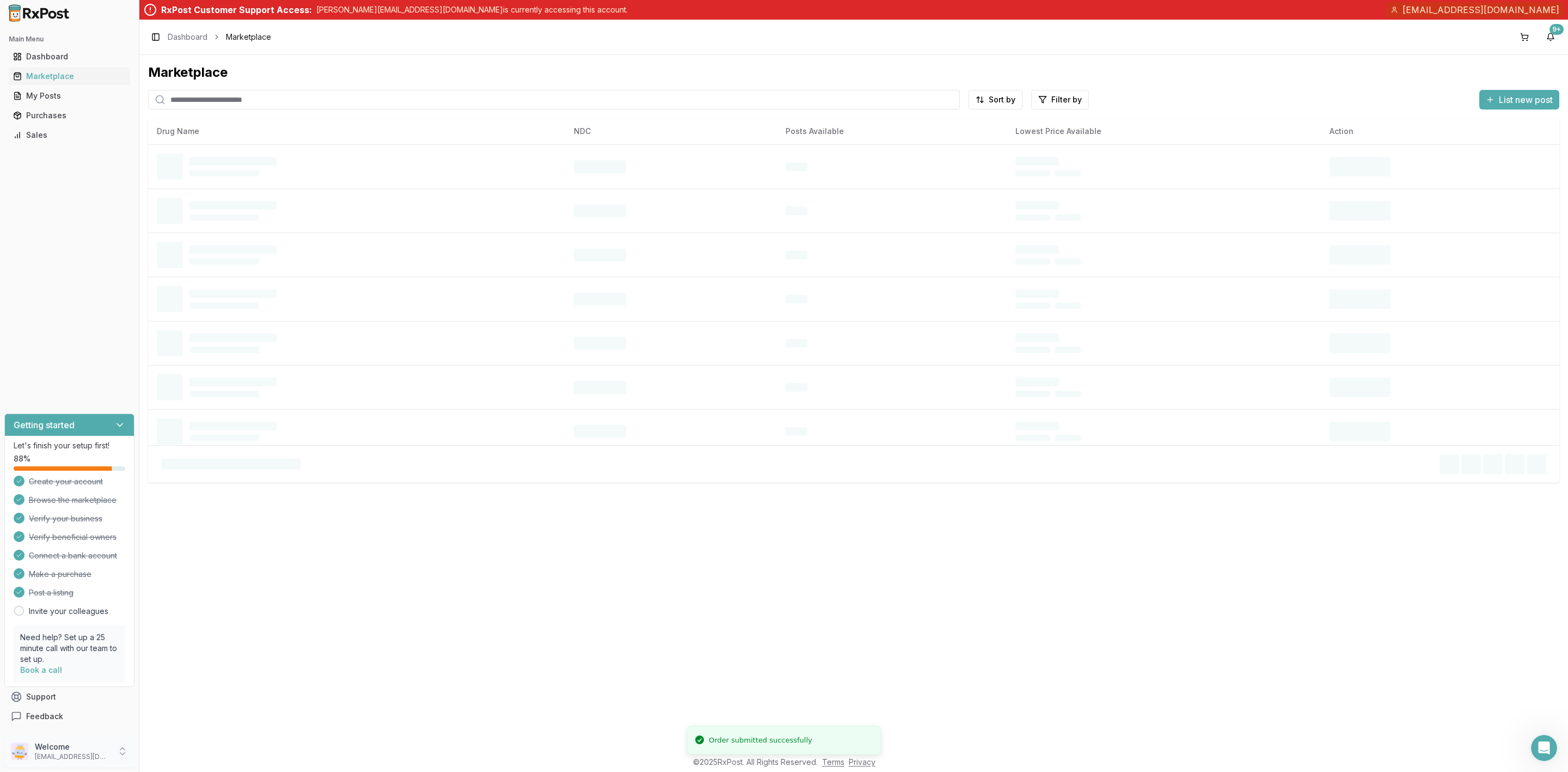
drag, startPoint x: 47, startPoint y: 754, endPoint x: 99, endPoint y: 751, distance: 52.1
click at [47, 752] on p "rich@drugmarts.com" at bounding box center [73, 755] width 76 height 8
click at [204, 762] on button "Sign Out" at bounding box center [197, 753] width 112 height 18
